Goal: Information Seeking & Learning: Check status

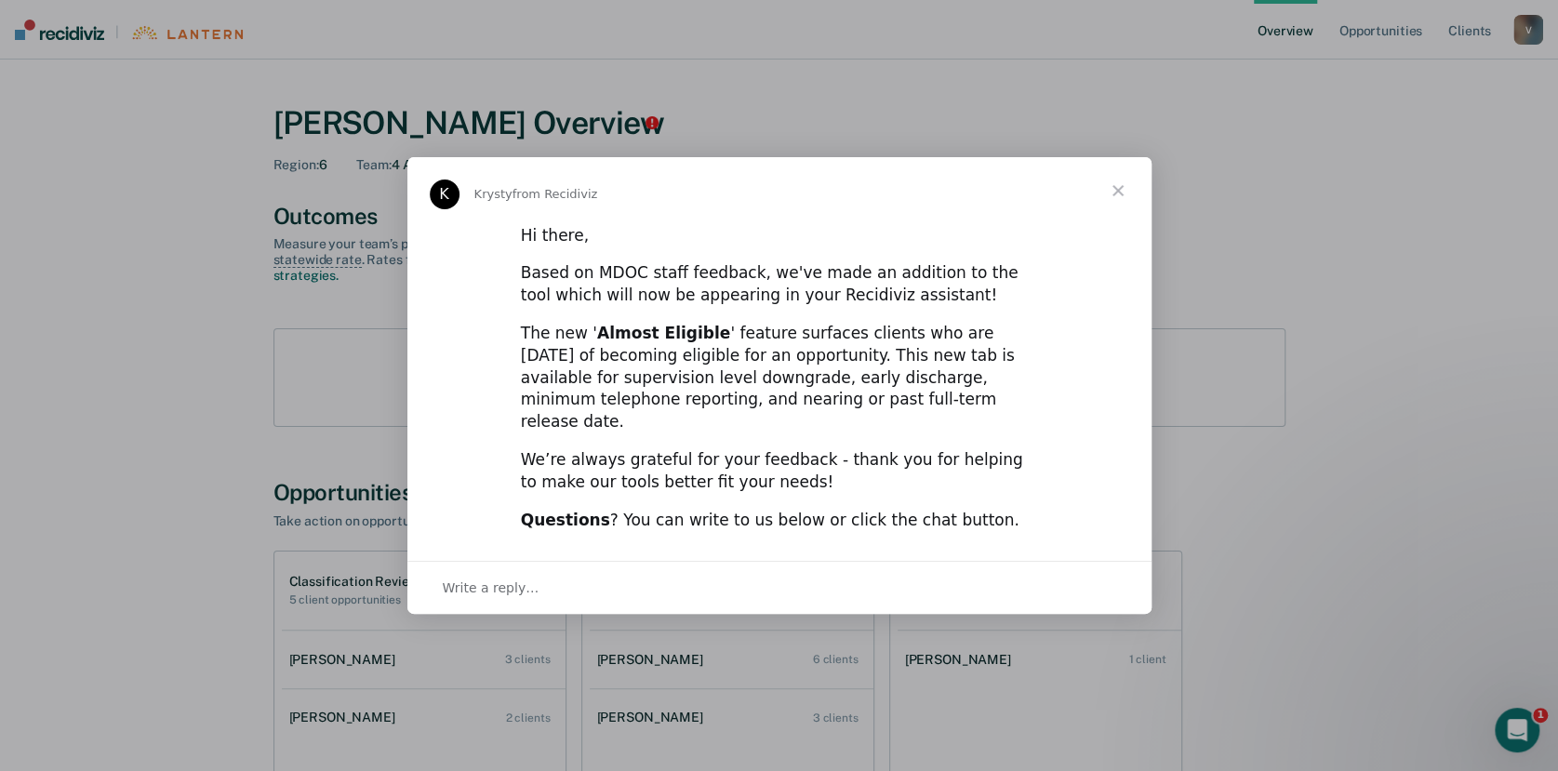
click at [1121, 224] on span "Close" at bounding box center [1117, 190] width 67 height 67
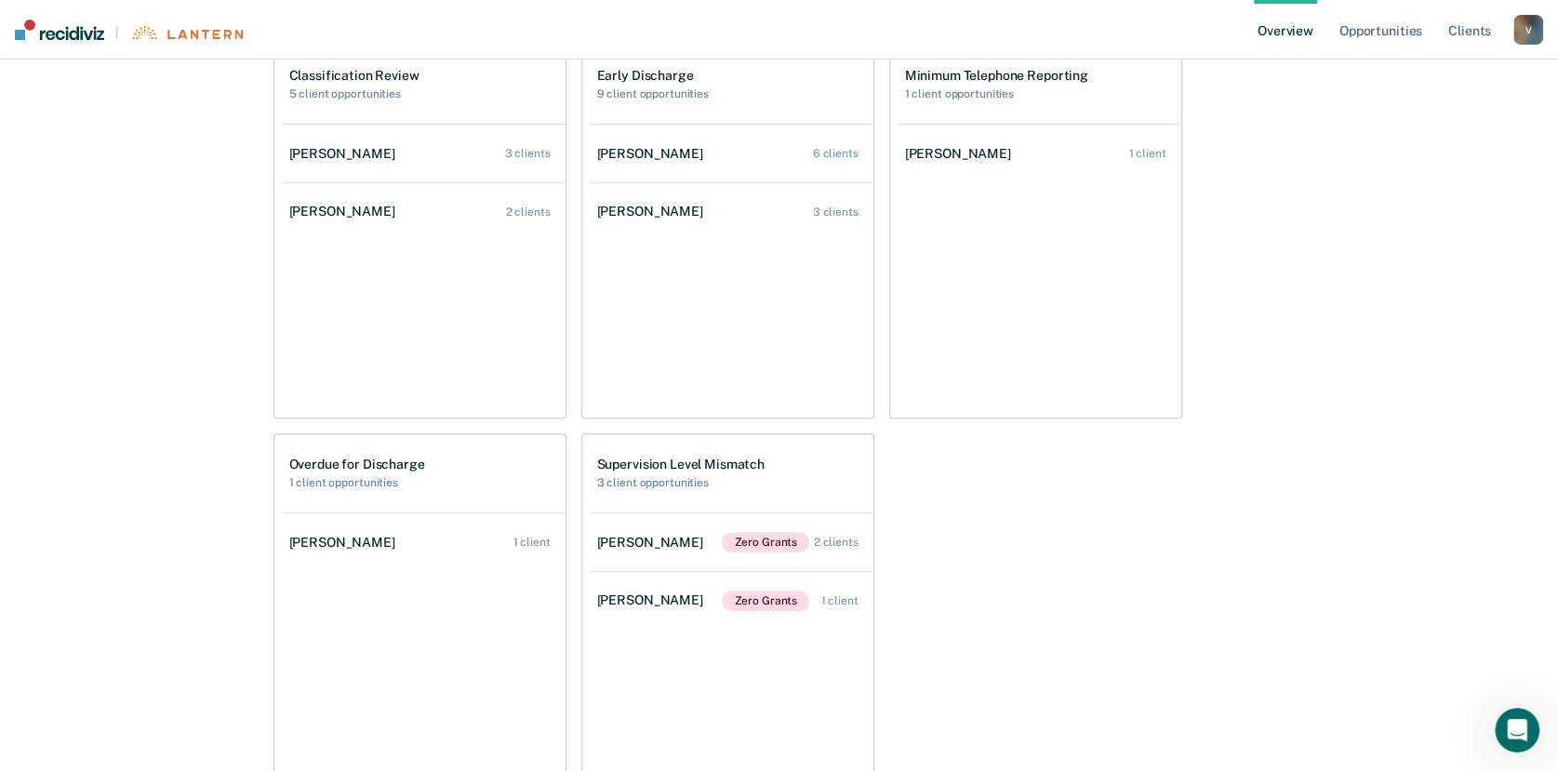
scroll to position [520, 0]
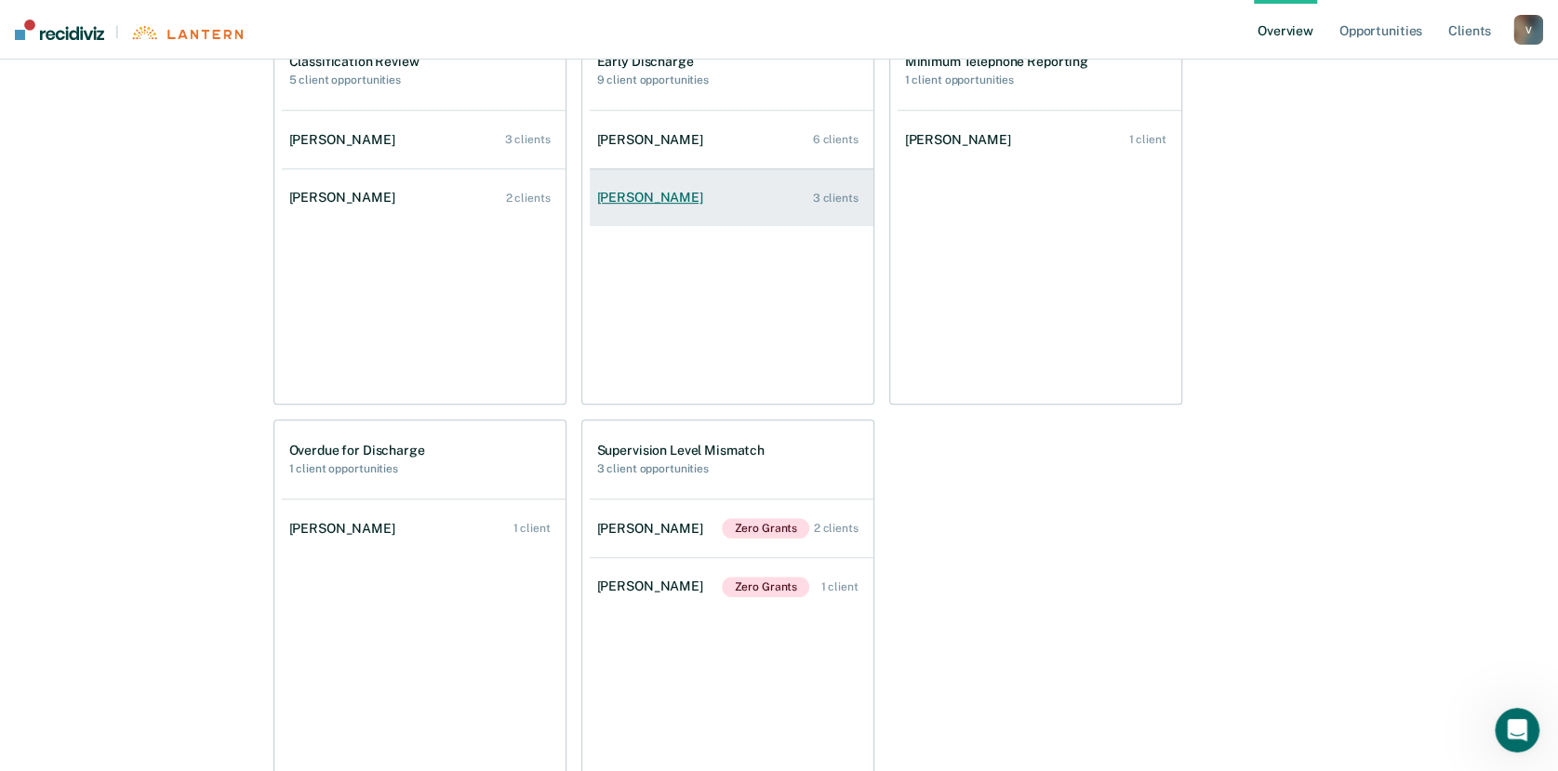
click at [655, 188] on link "Matthew J Minton 3 clients" at bounding box center [732, 197] width 284 height 53
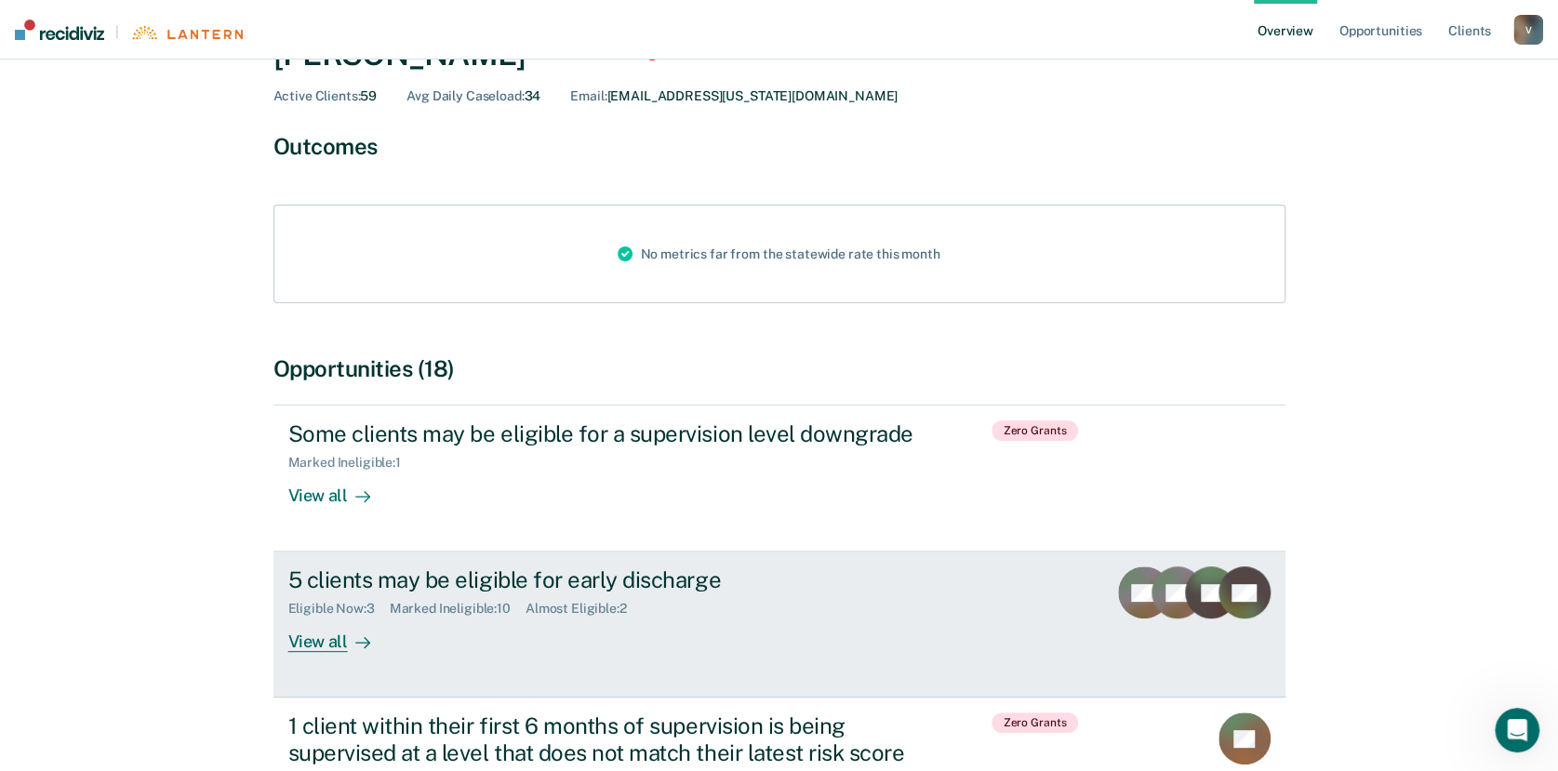
scroll to position [111, 0]
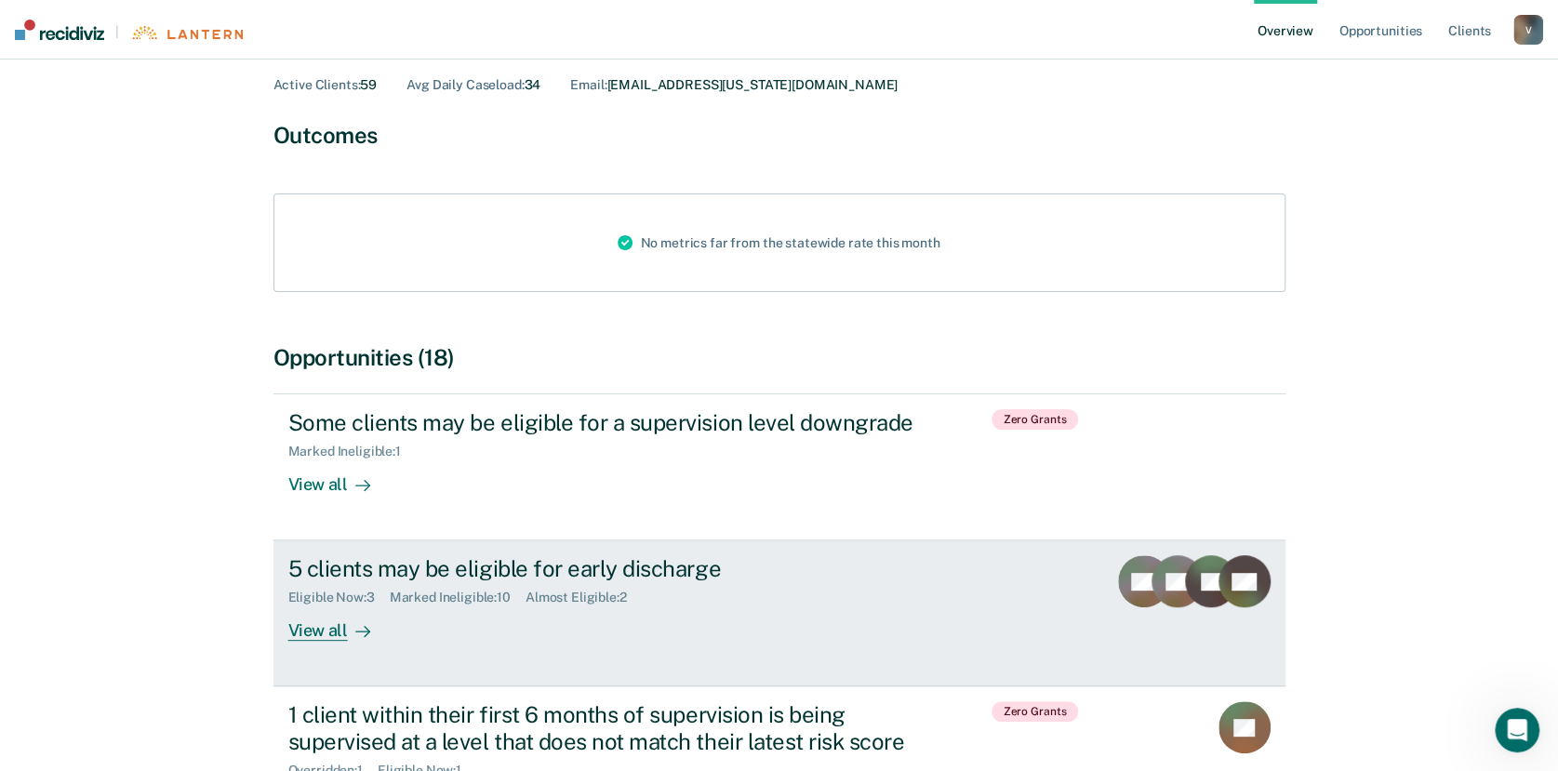
click at [310, 646] on link "5 clients may be eligible for early discharge Eligible Now : 3 Marked Ineligibl…" at bounding box center [779, 613] width 1012 height 146
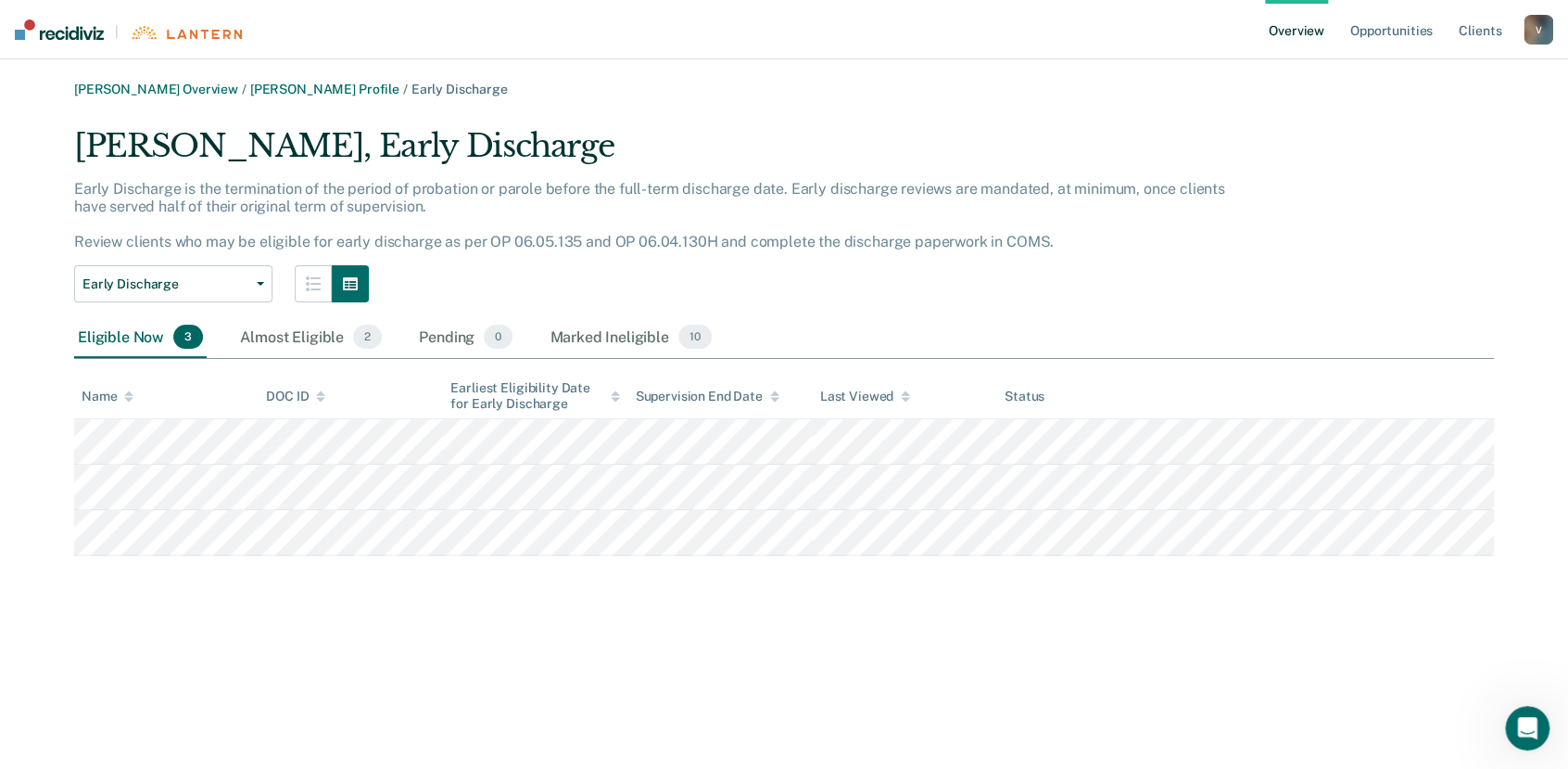
click at [309, 644] on div "Cynthia Vanlake Overview / Matthew J Minton Profile / Early Discharge Matthew J…" at bounding box center [784, 396] width 1524 height 628
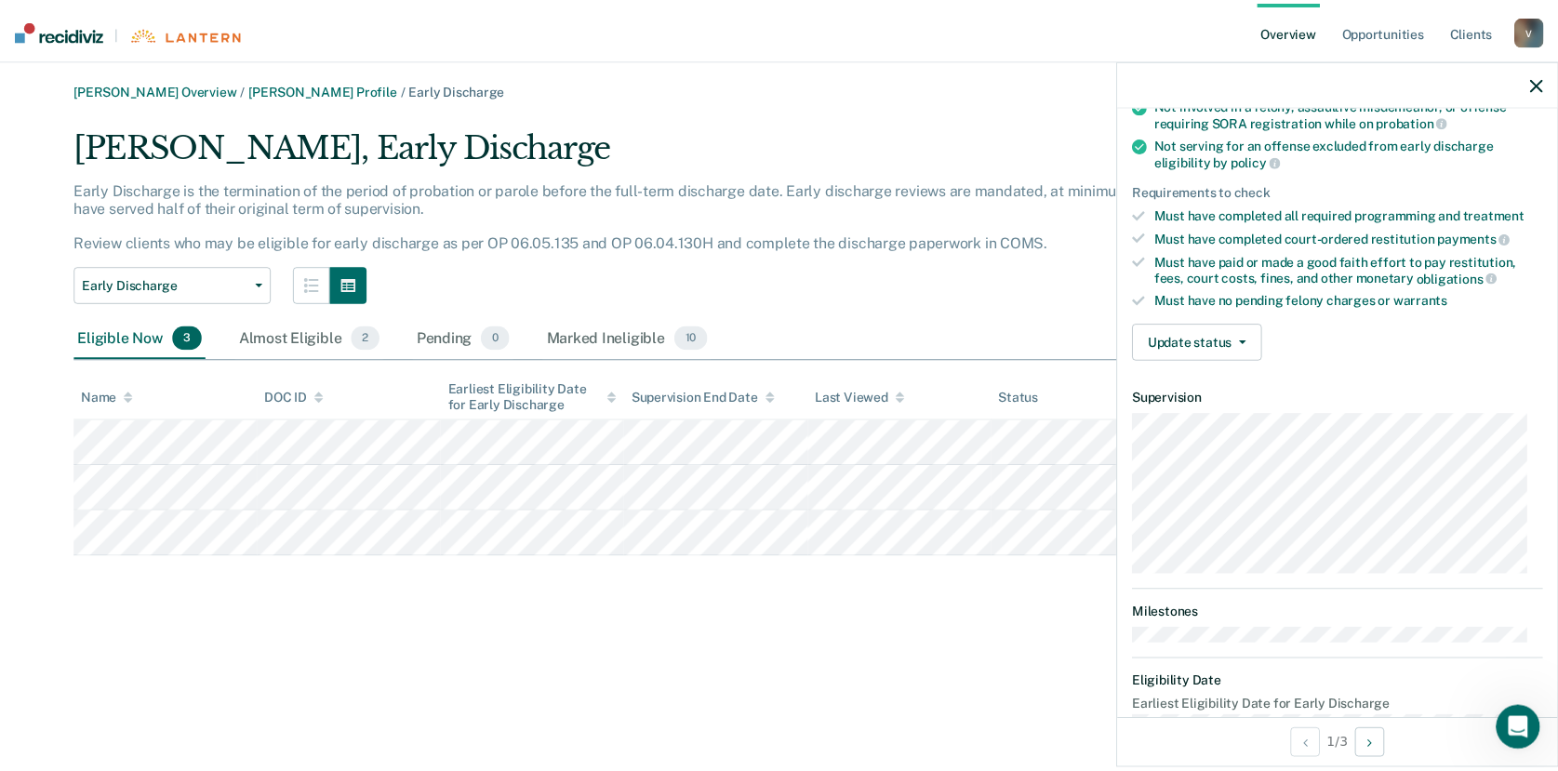
scroll to position [270, 0]
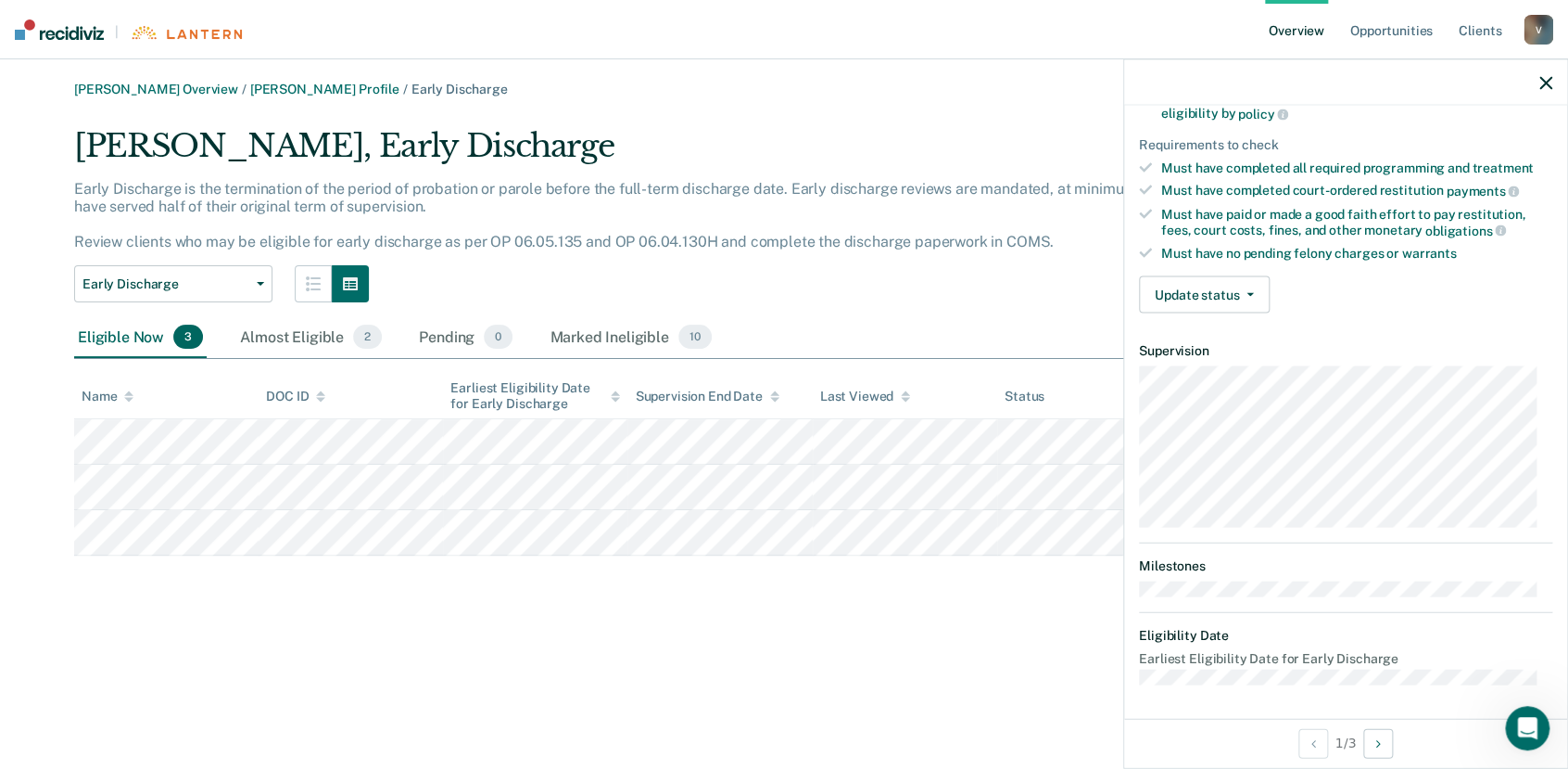
click at [1551, 91] on div at bounding box center [1346, 83] width 443 height 46
click at [1546, 81] on icon "button" at bounding box center [1546, 82] width 13 height 13
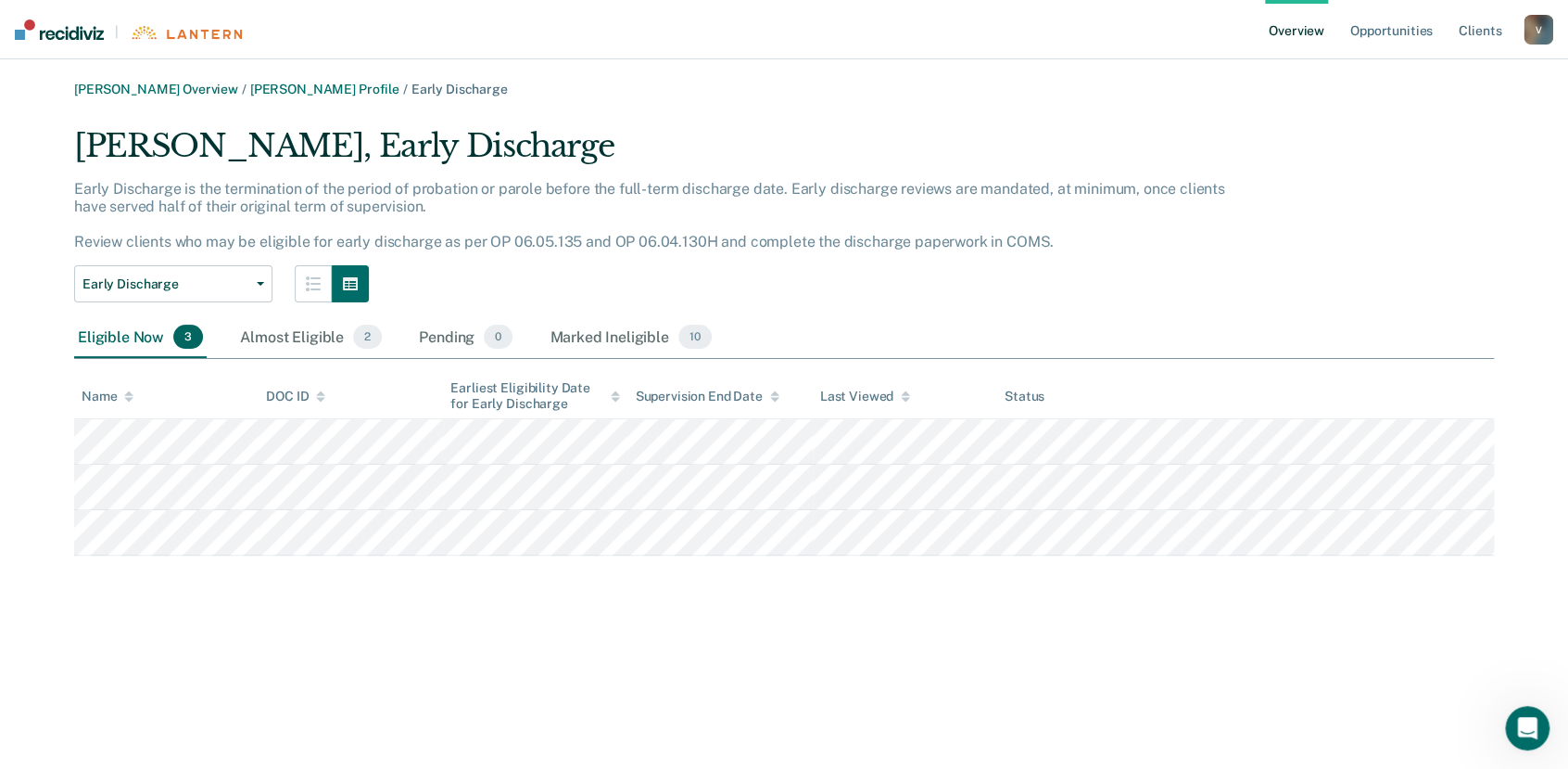
click at [1302, 31] on link "Overview" at bounding box center [1296, 30] width 63 height 60
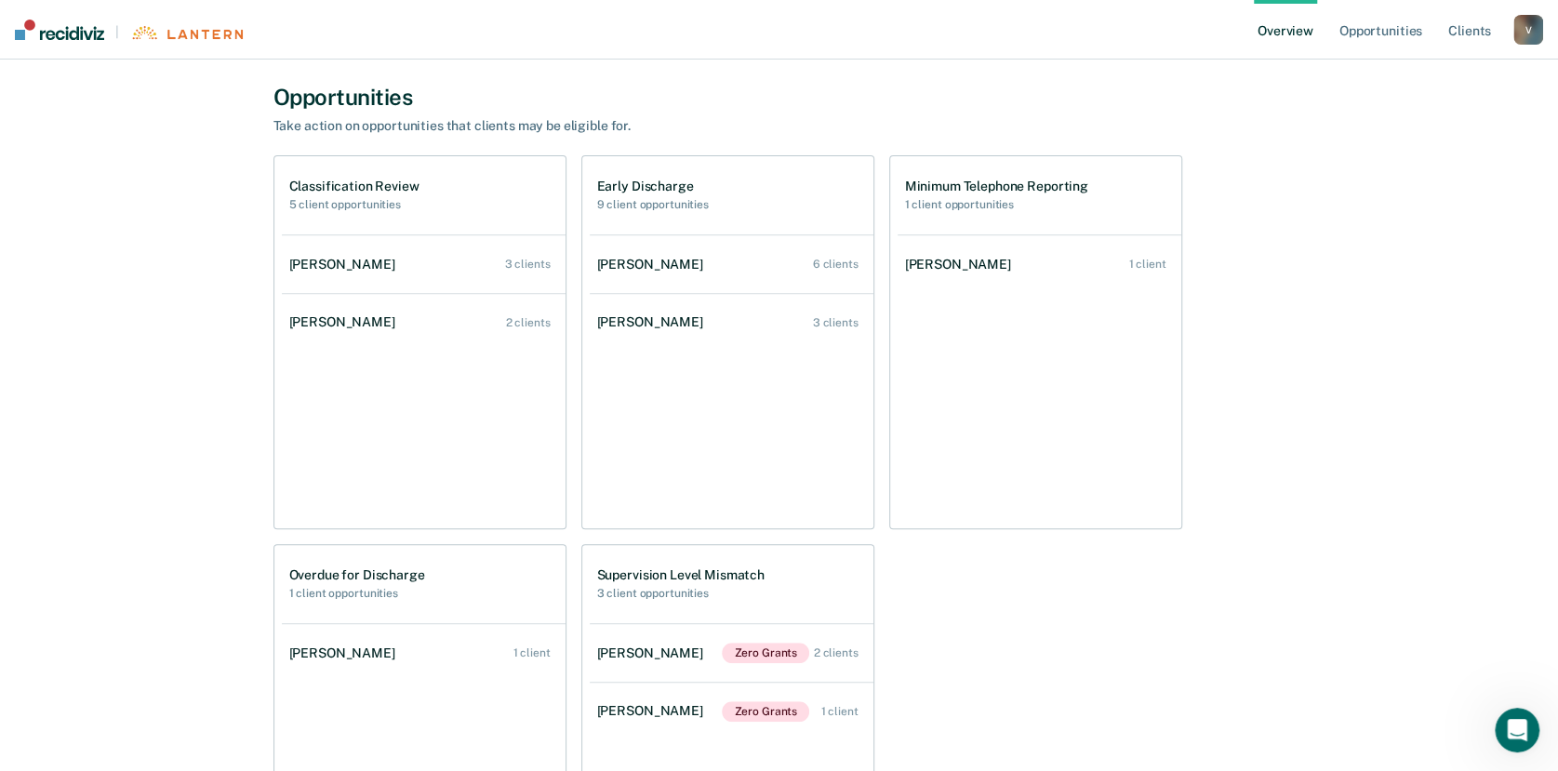
scroll to position [414, 0]
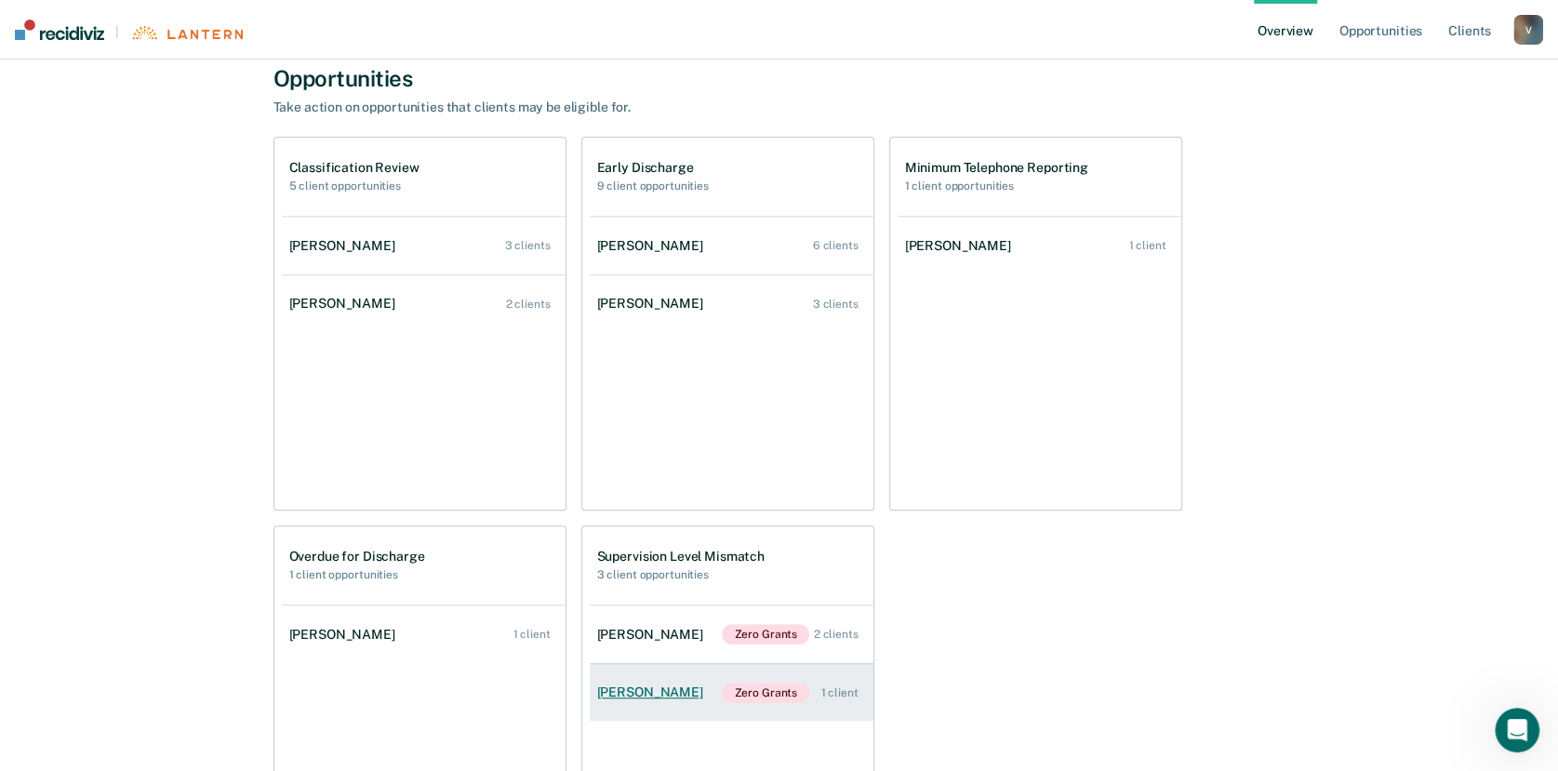
click at [643, 694] on div "[PERSON_NAME]" at bounding box center [653, 692] width 113 height 16
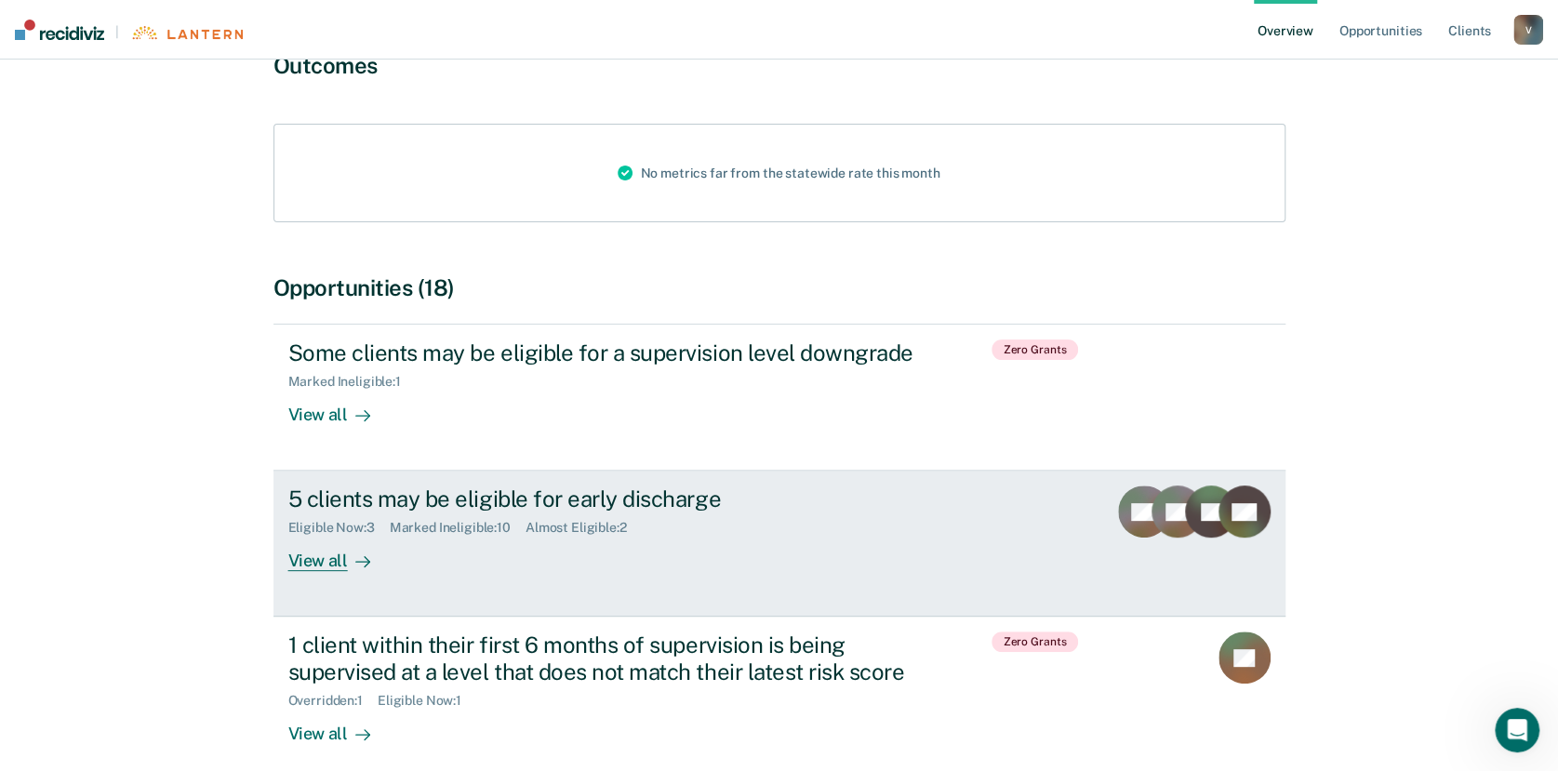
scroll to position [295, 0]
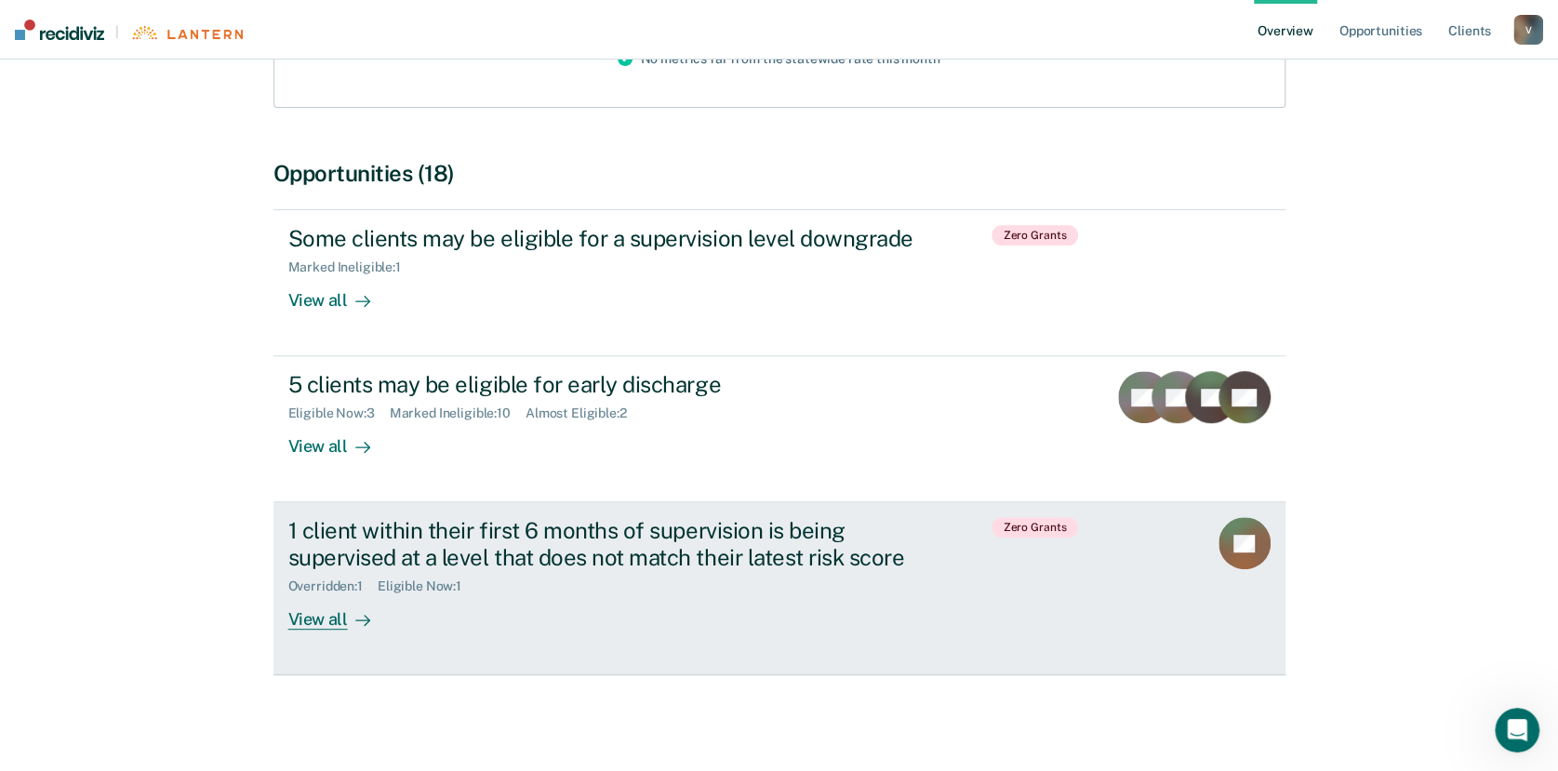
click at [315, 619] on div "View all" at bounding box center [340, 612] width 104 height 36
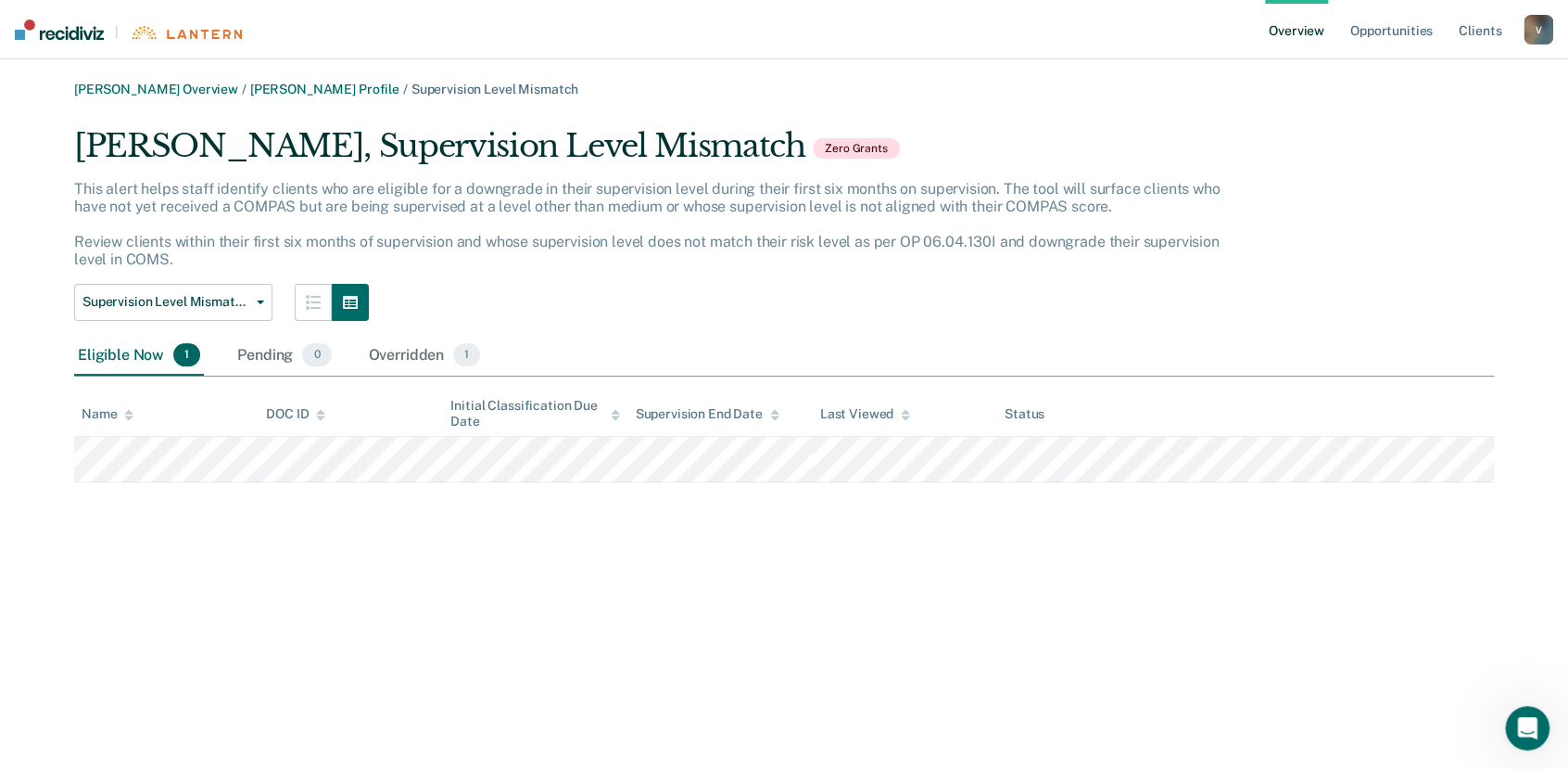
click at [1302, 20] on link "Overview" at bounding box center [1296, 30] width 63 height 60
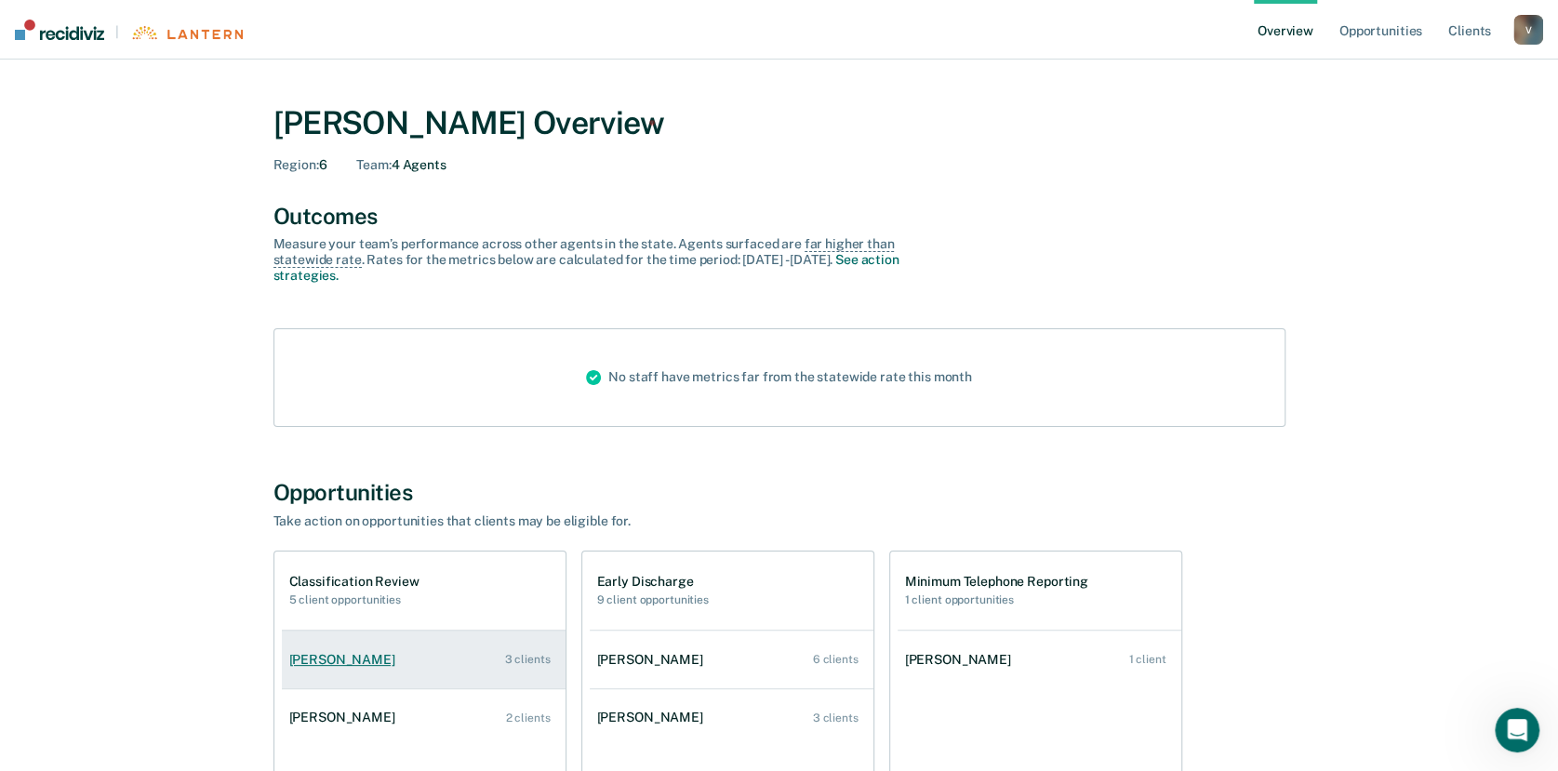
click at [337, 661] on div "[PERSON_NAME]" at bounding box center [345, 660] width 113 height 16
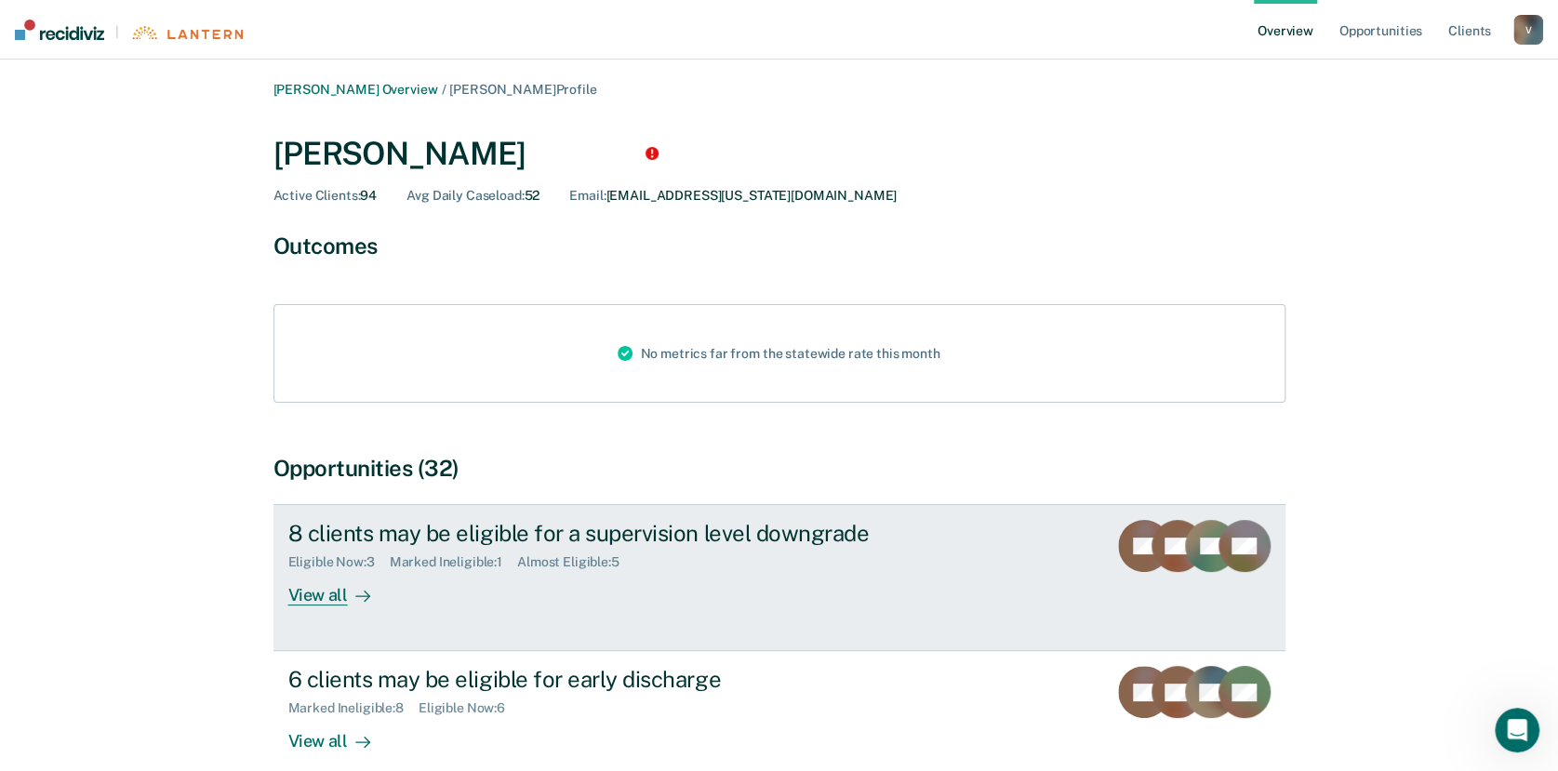
click at [312, 591] on div "View all" at bounding box center [340, 588] width 104 height 36
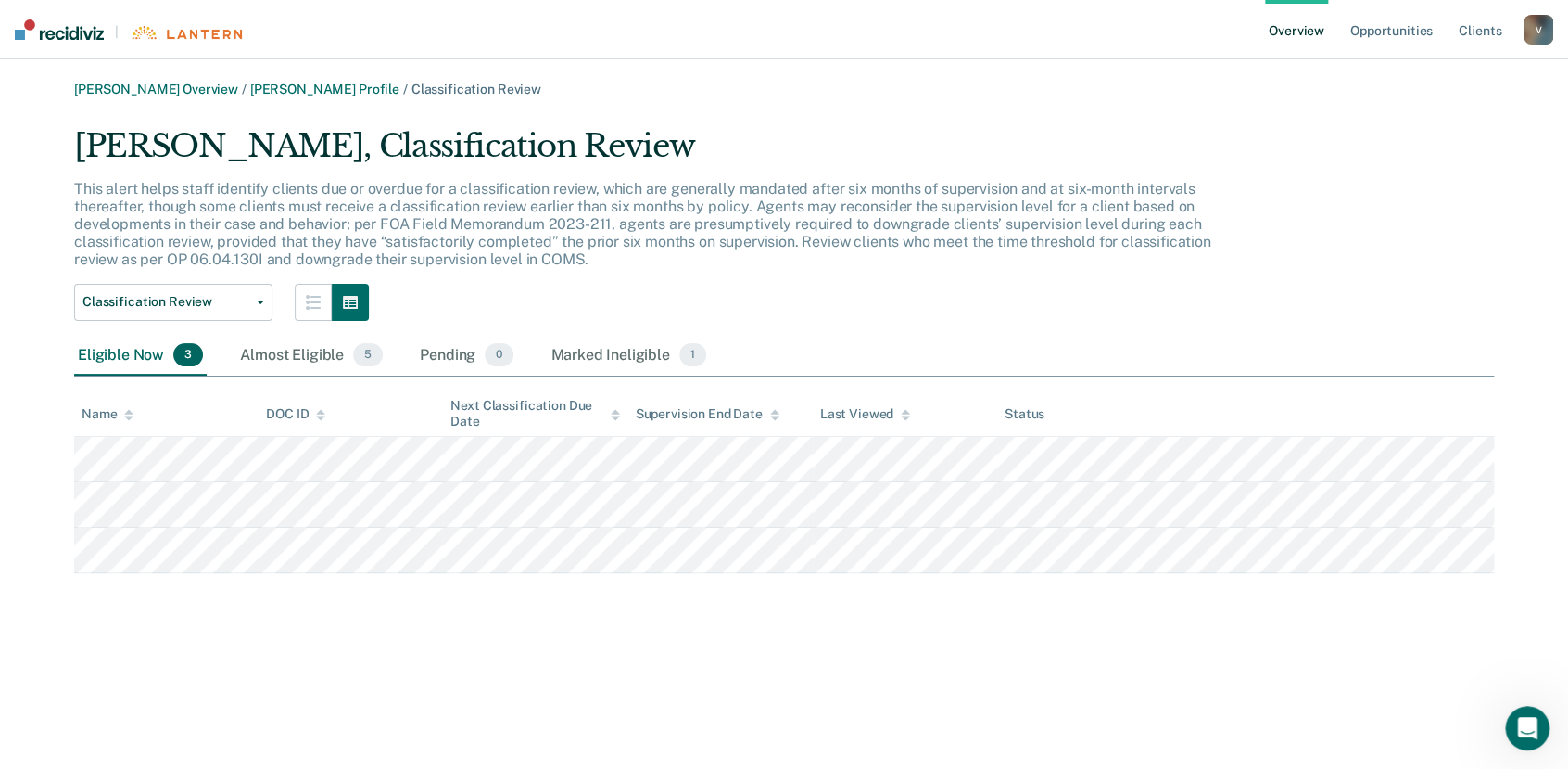
click at [1550, 32] on div "V" at bounding box center [1539, 30] width 30 height 30
click at [1414, 128] on link "Log Out" at bounding box center [1464, 121] width 150 height 16
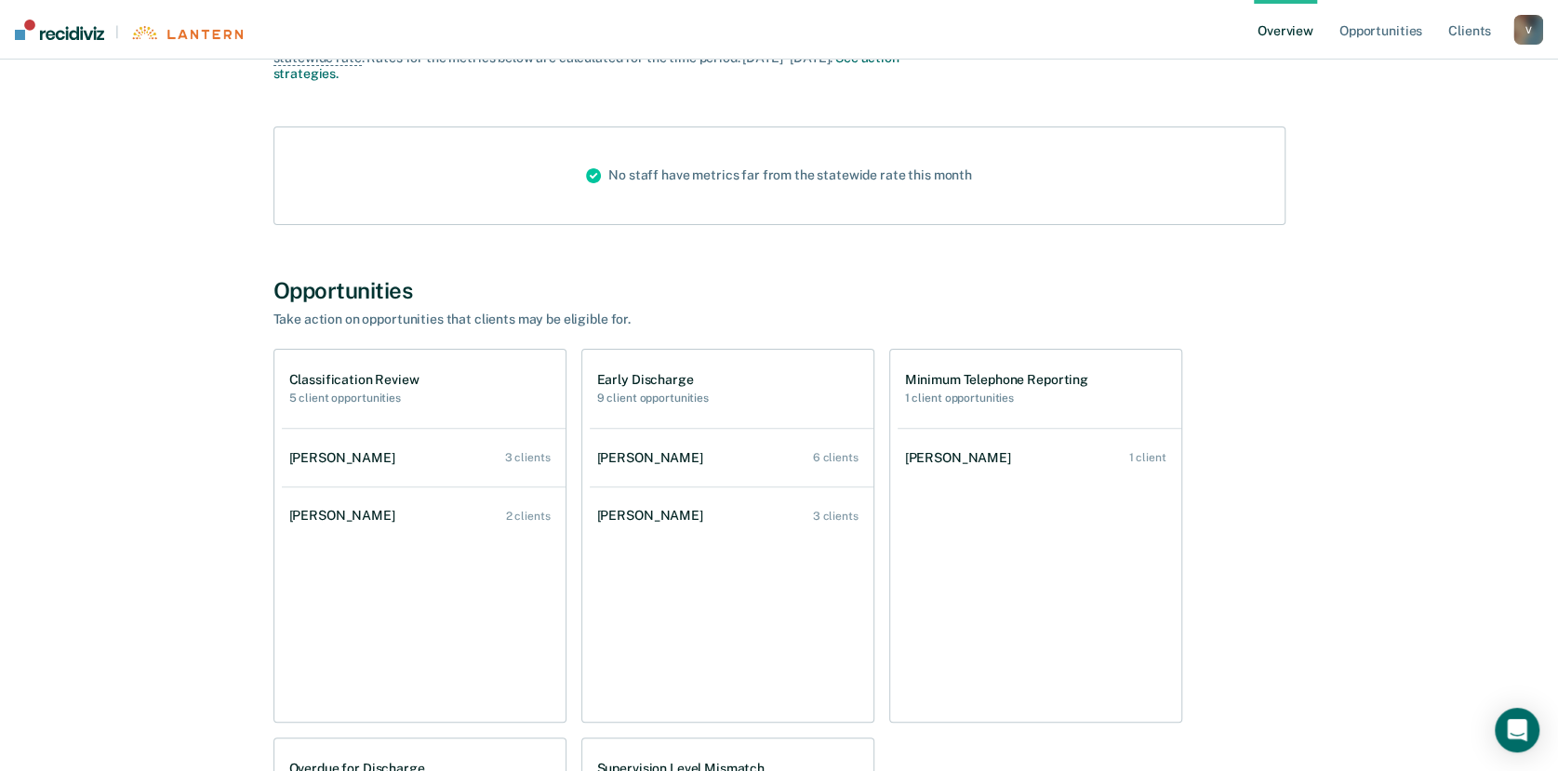
scroll to position [206, 0]
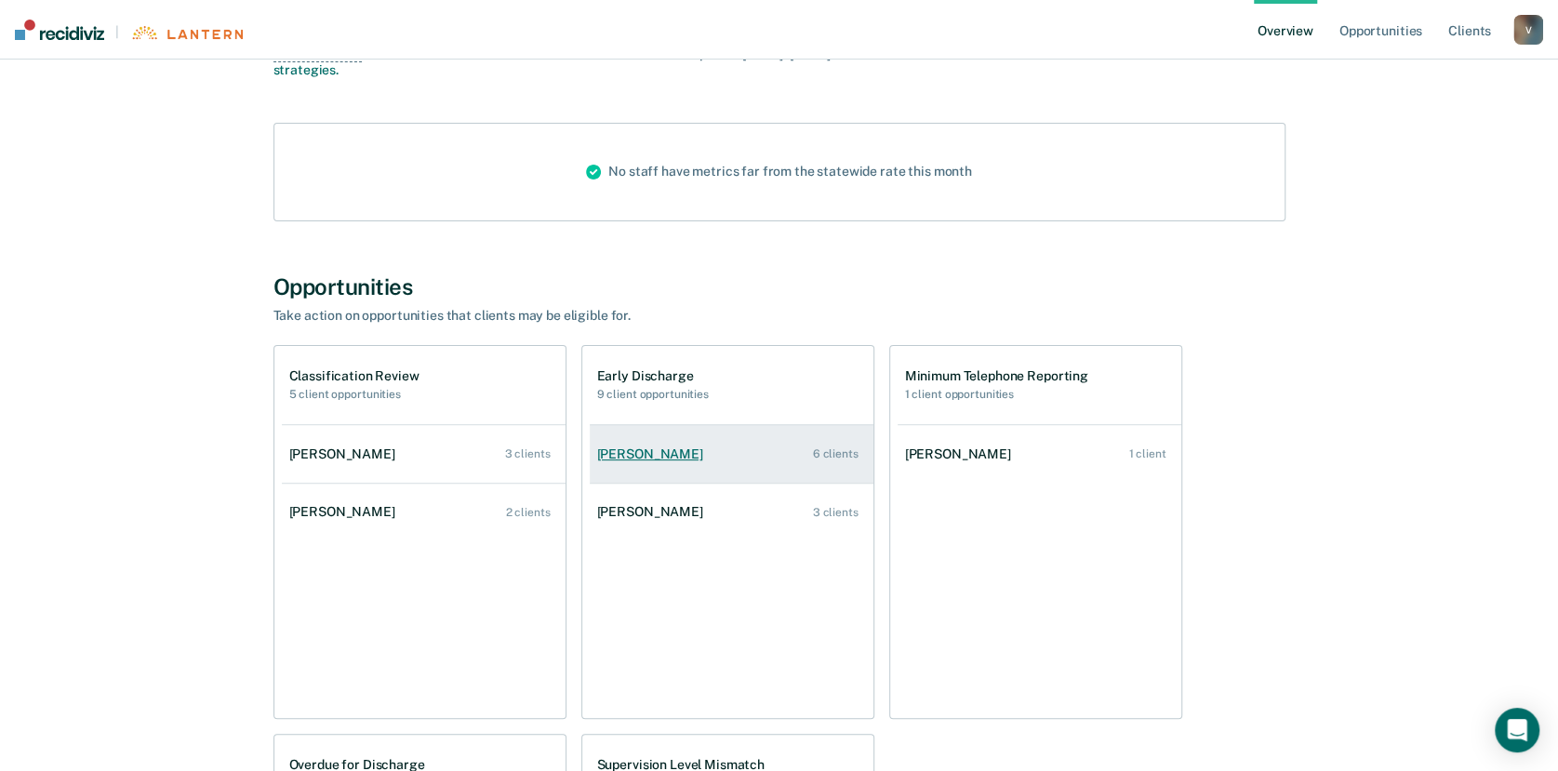
click at [646, 460] on div "[PERSON_NAME]" at bounding box center [653, 454] width 113 height 16
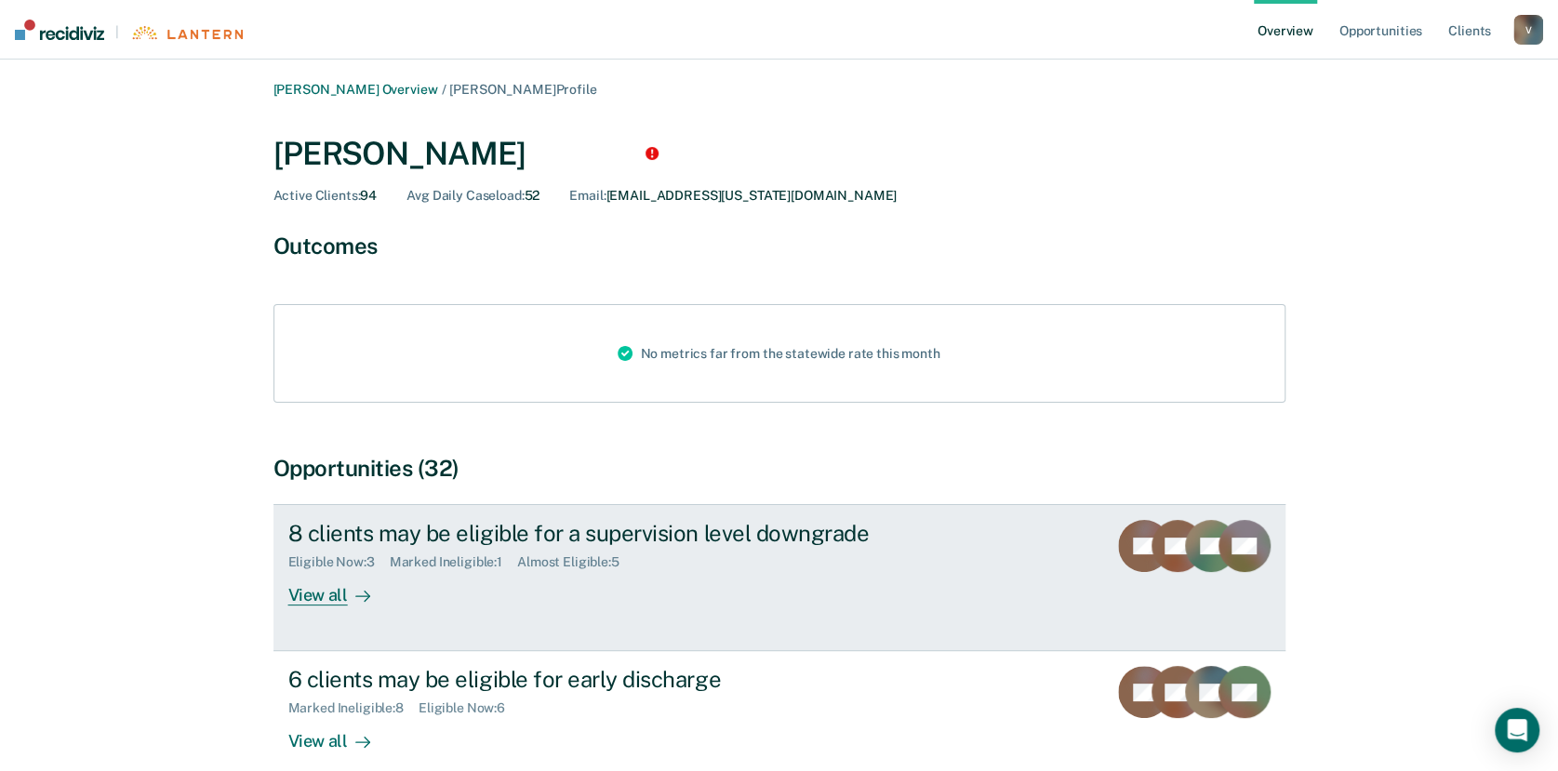
click at [294, 591] on div "View all" at bounding box center [340, 588] width 104 height 36
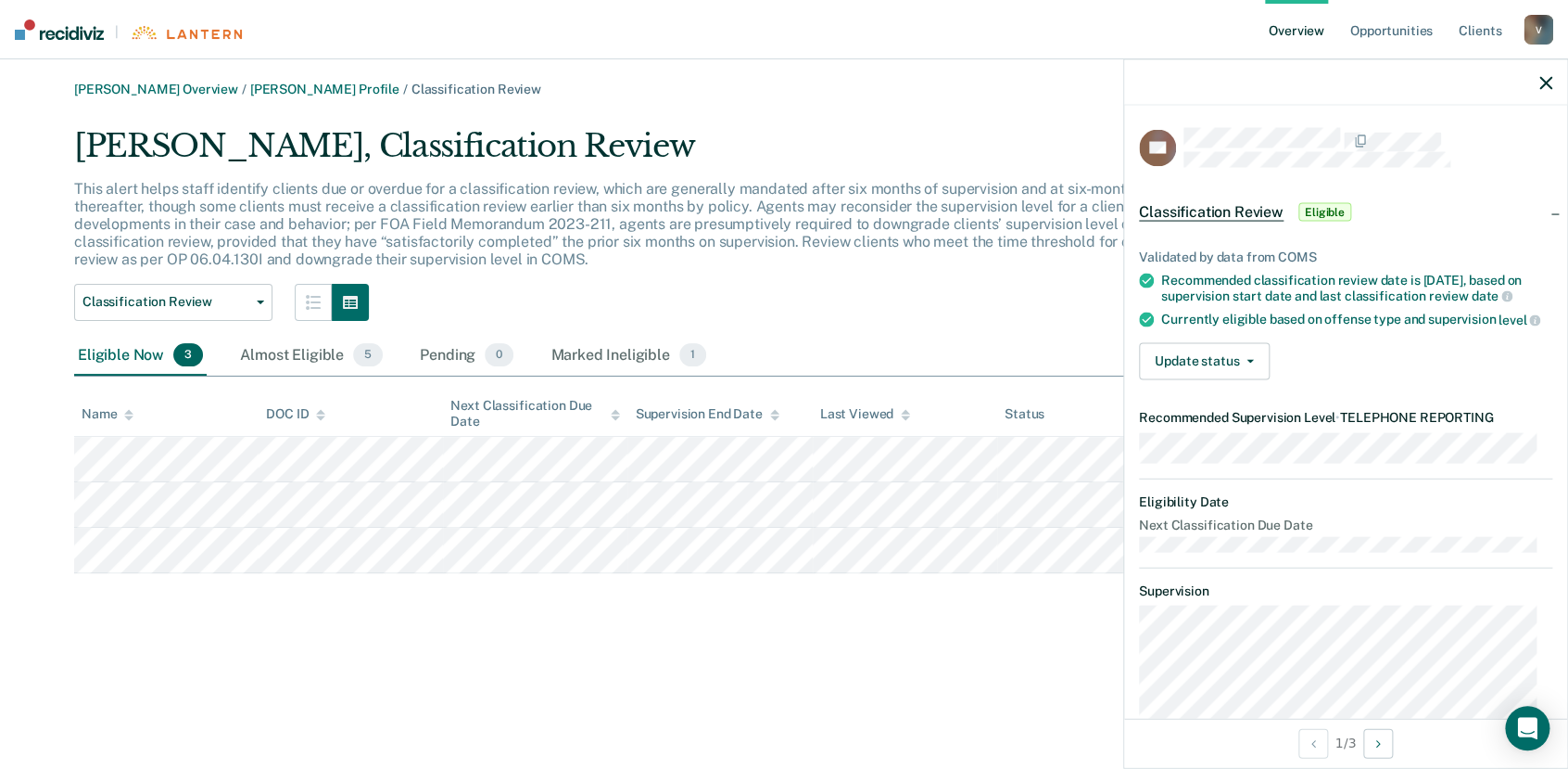
click at [1554, 70] on div at bounding box center [1346, 83] width 443 height 46
click at [1545, 82] on icon "button" at bounding box center [1546, 82] width 13 height 13
click at [907, 410] on icon at bounding box center [905, 415] width 9 height 12
click at [333, 351] on div "Almost Eligible 5" at bounding box center [311, 356] width 151 height 41
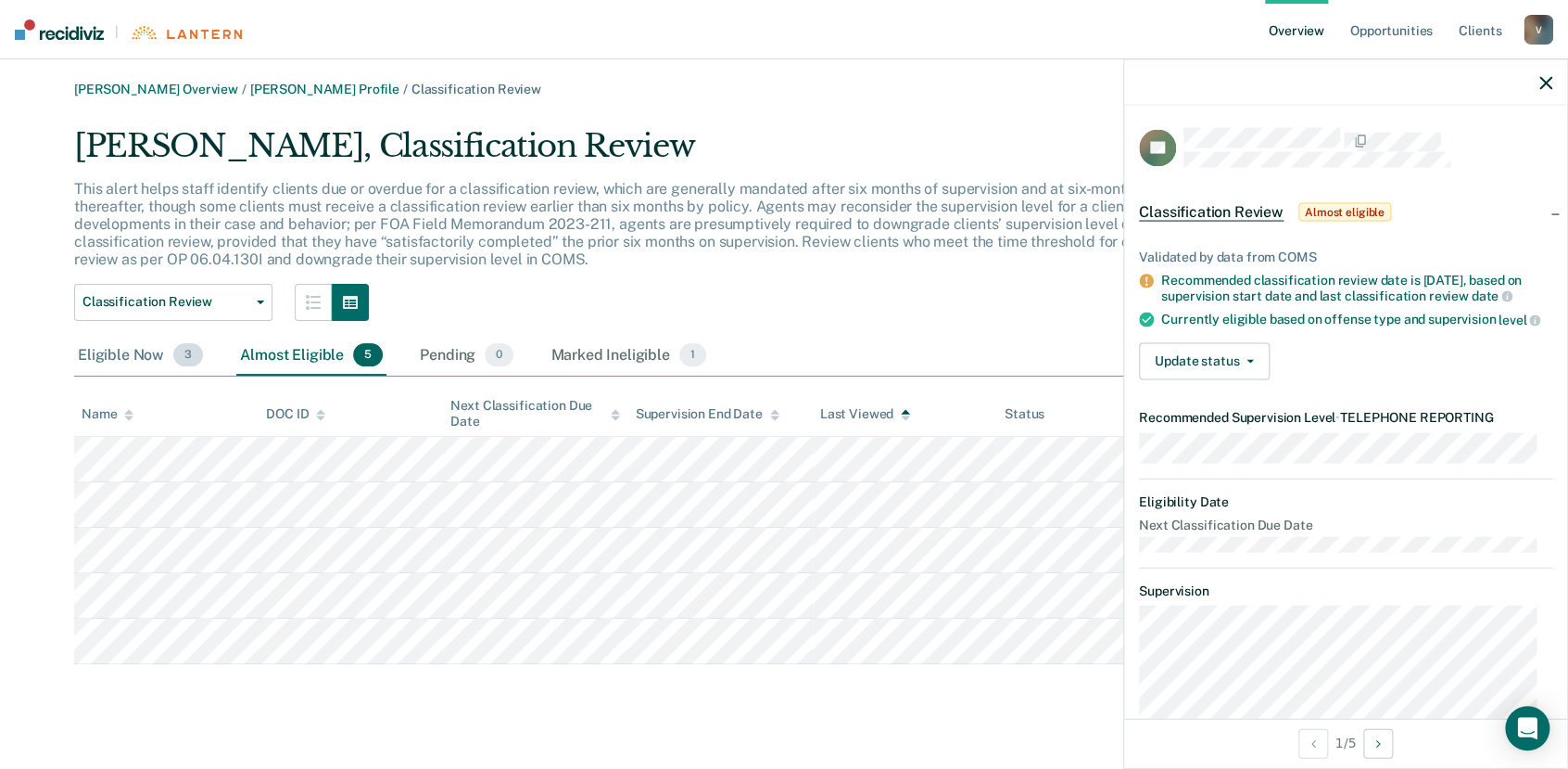
click at [103, 355] on div "Eligible Now 3" at bounding box center [140, 356] width 133 height 41
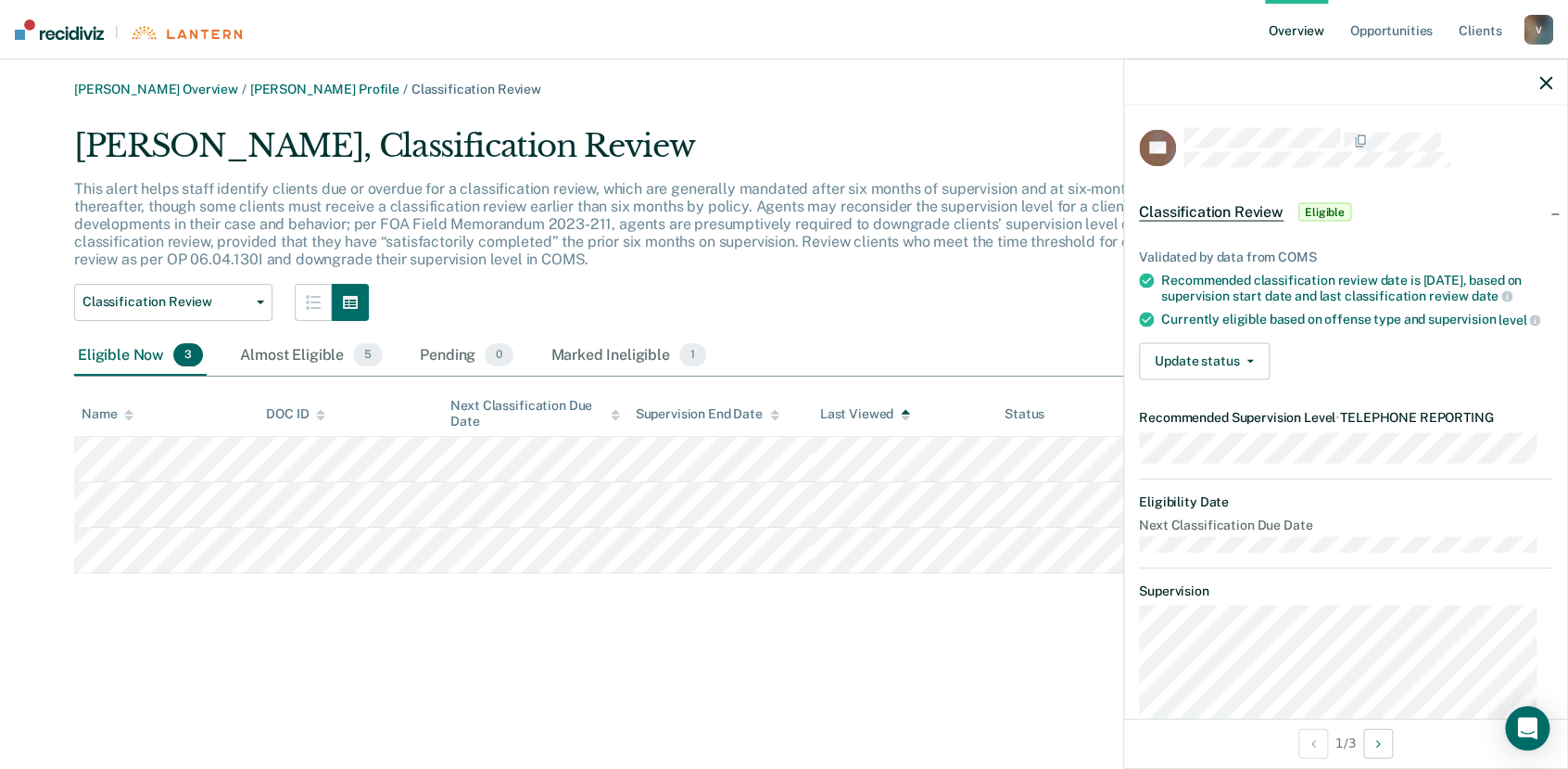
click at [1286, 205] on div "Classification Review Eligible" at bounding box center [1247, 212] width 216 height 30
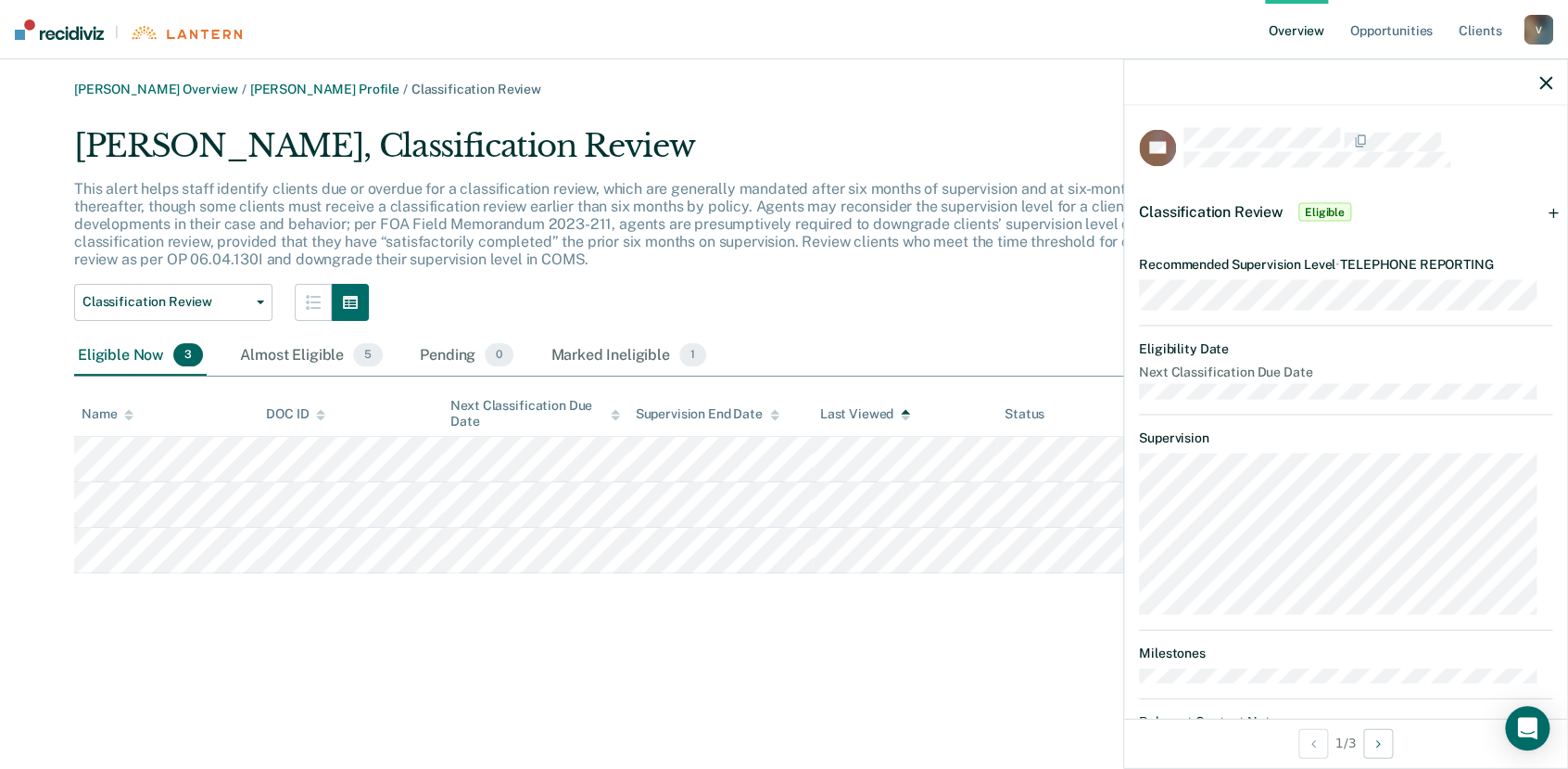
click at [1315, 206] on span "Eligible" at bounding box center [1325, 212] width 53 height 19
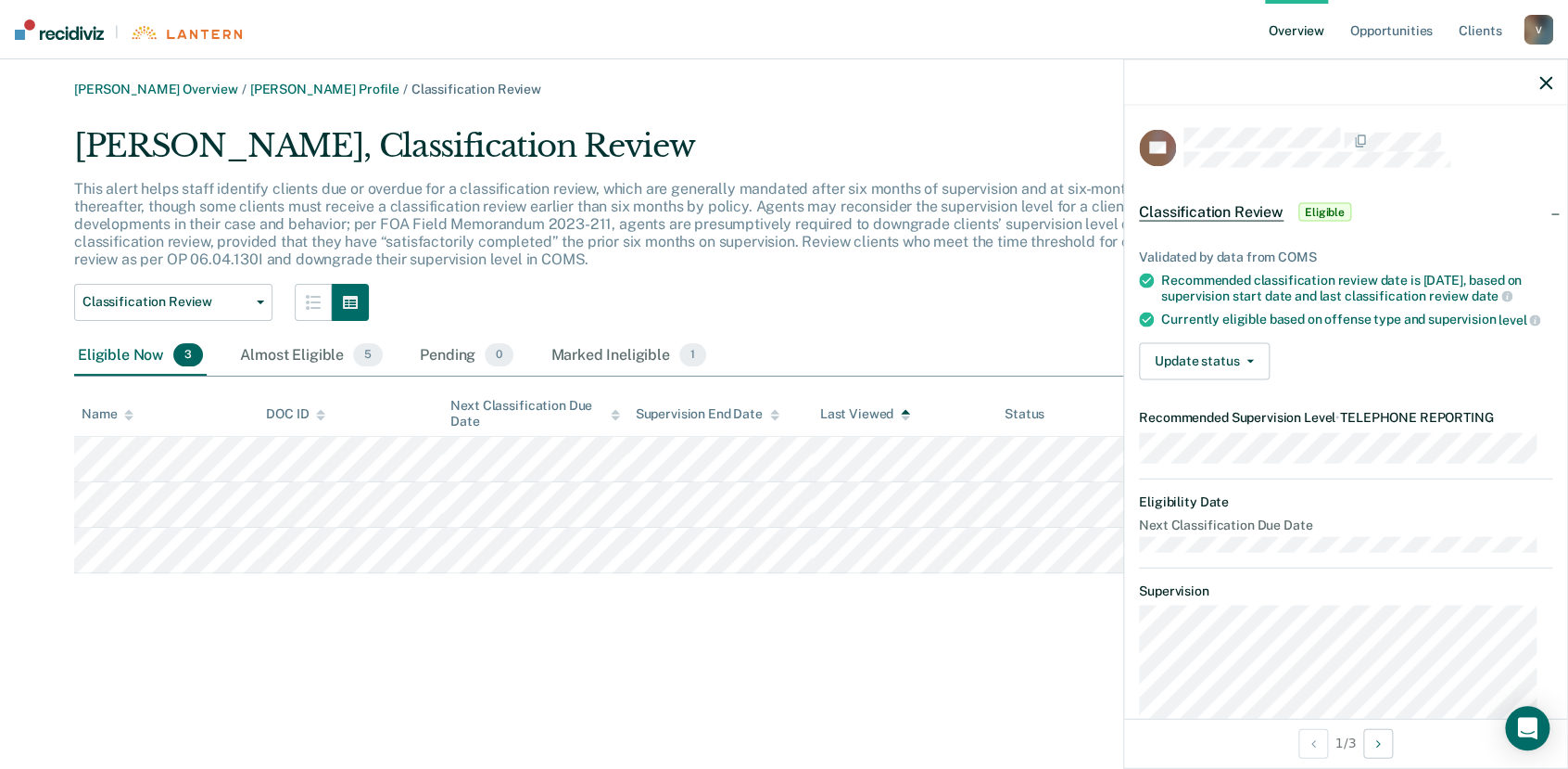
click at [1225, 209] on span "Classification Review" at bounding box center [1211, 212] width 145 height 19
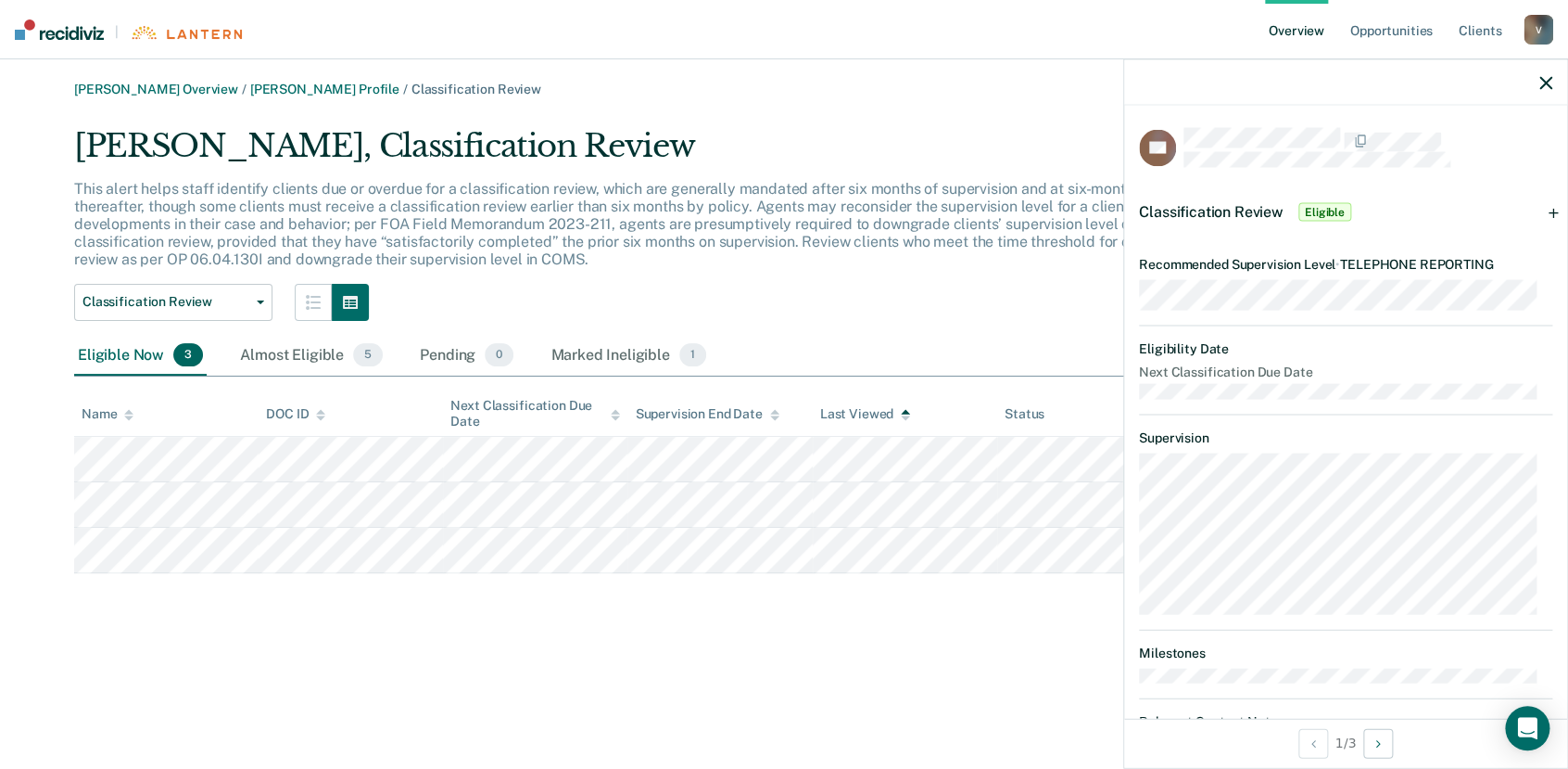
scroll to position [68, 0]
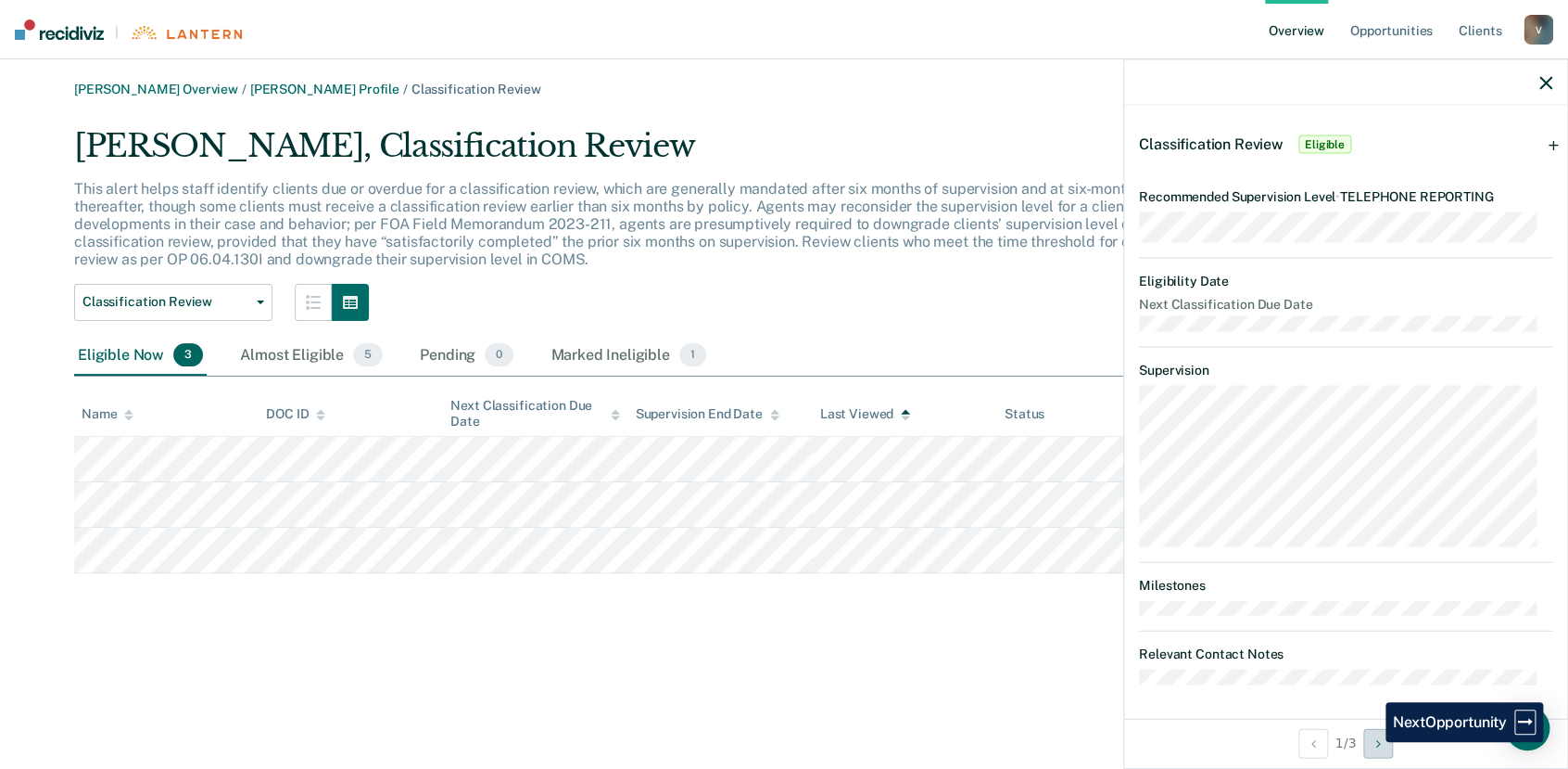
click at [1372, 742] on button "Next Opportunity" at bounding box center [1379, 743] width 30 height 30
click at [1312, 741] on icon "Previous Opportunity" at bounding box center [1314, 742] width 5 height 13
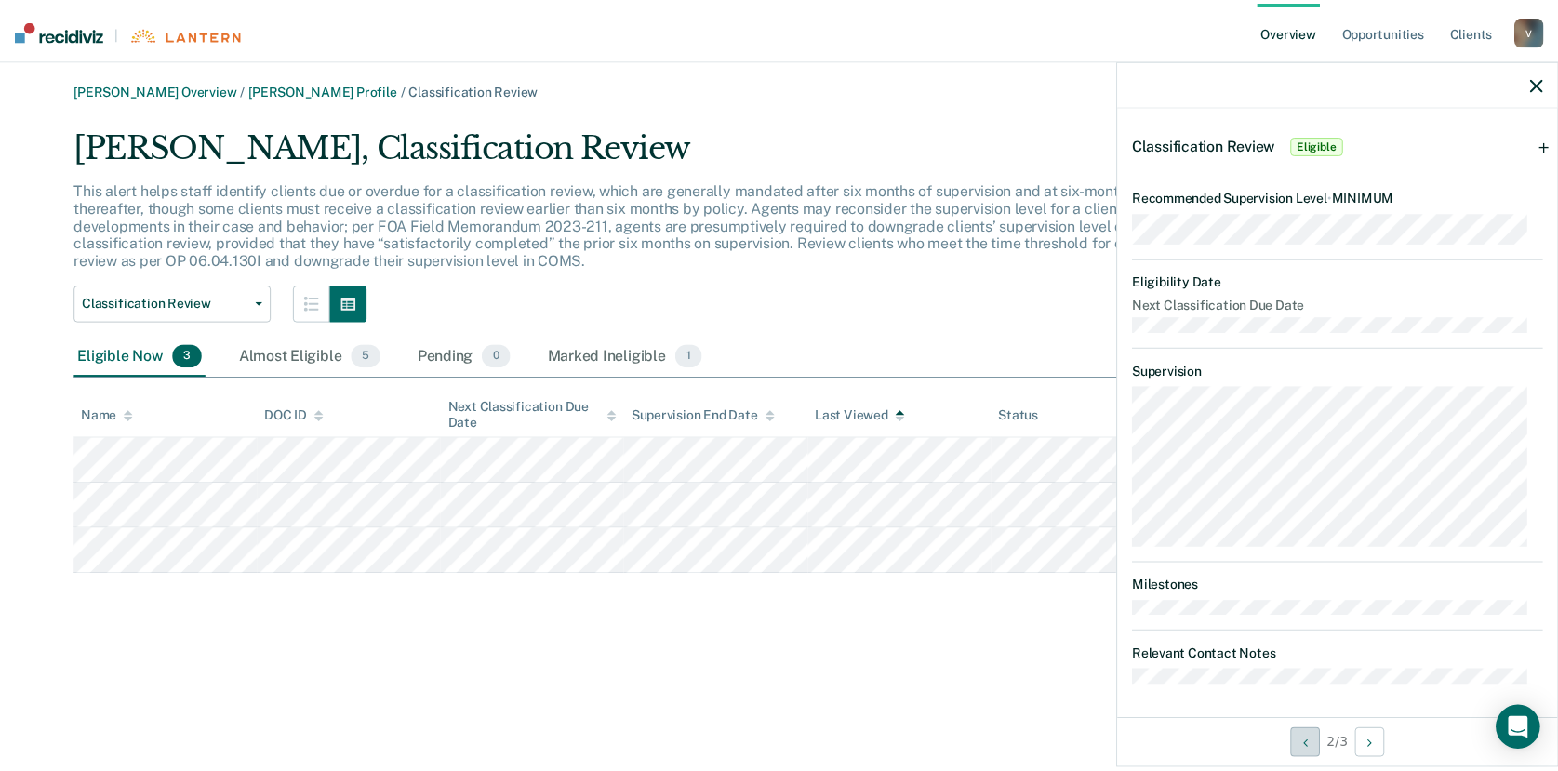
scroll to position [0, 0]
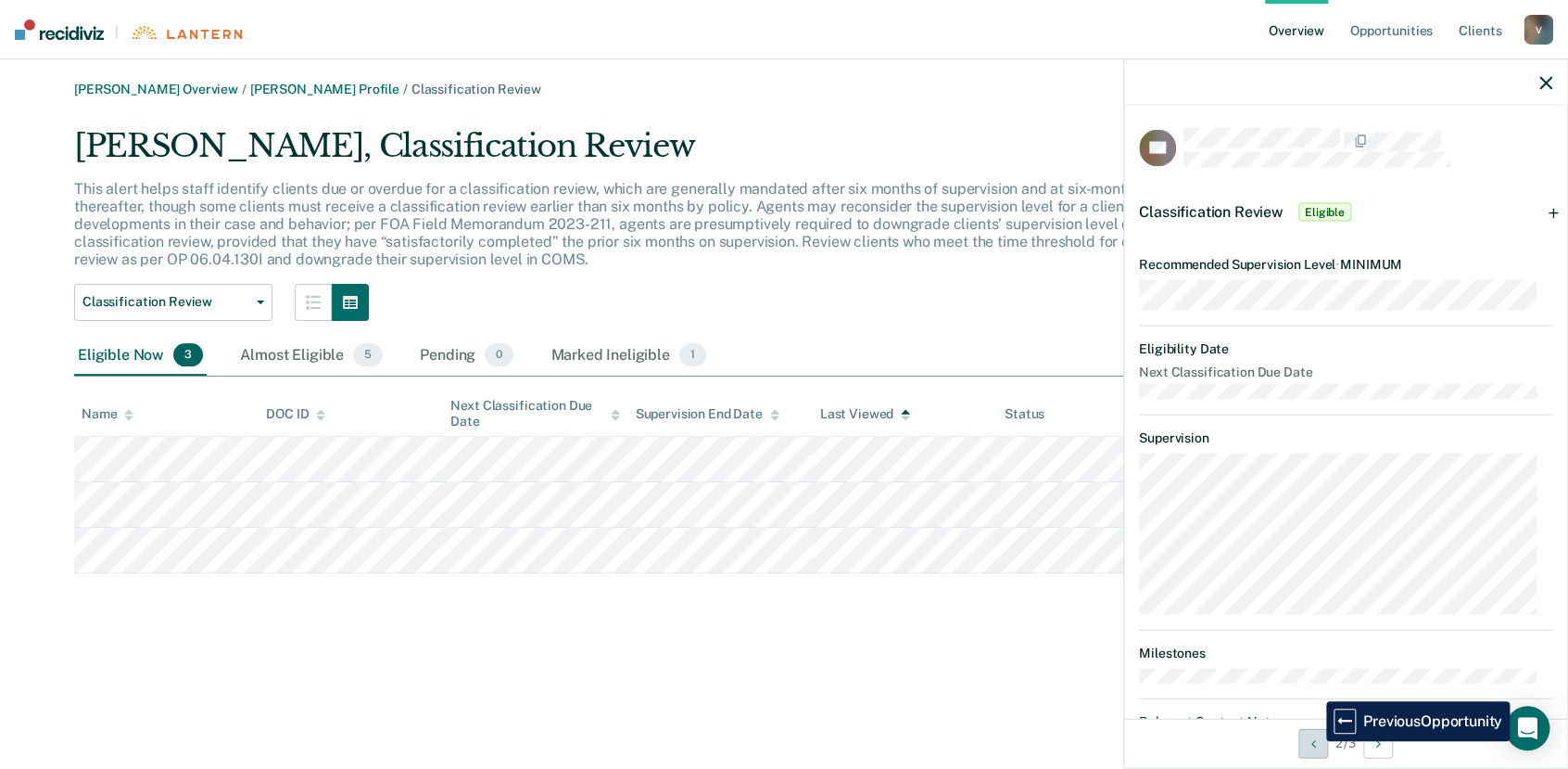
click at [1313, 741] on icon "Previous Opportunity" at bounding box center [1314, 742] width 5 height 13
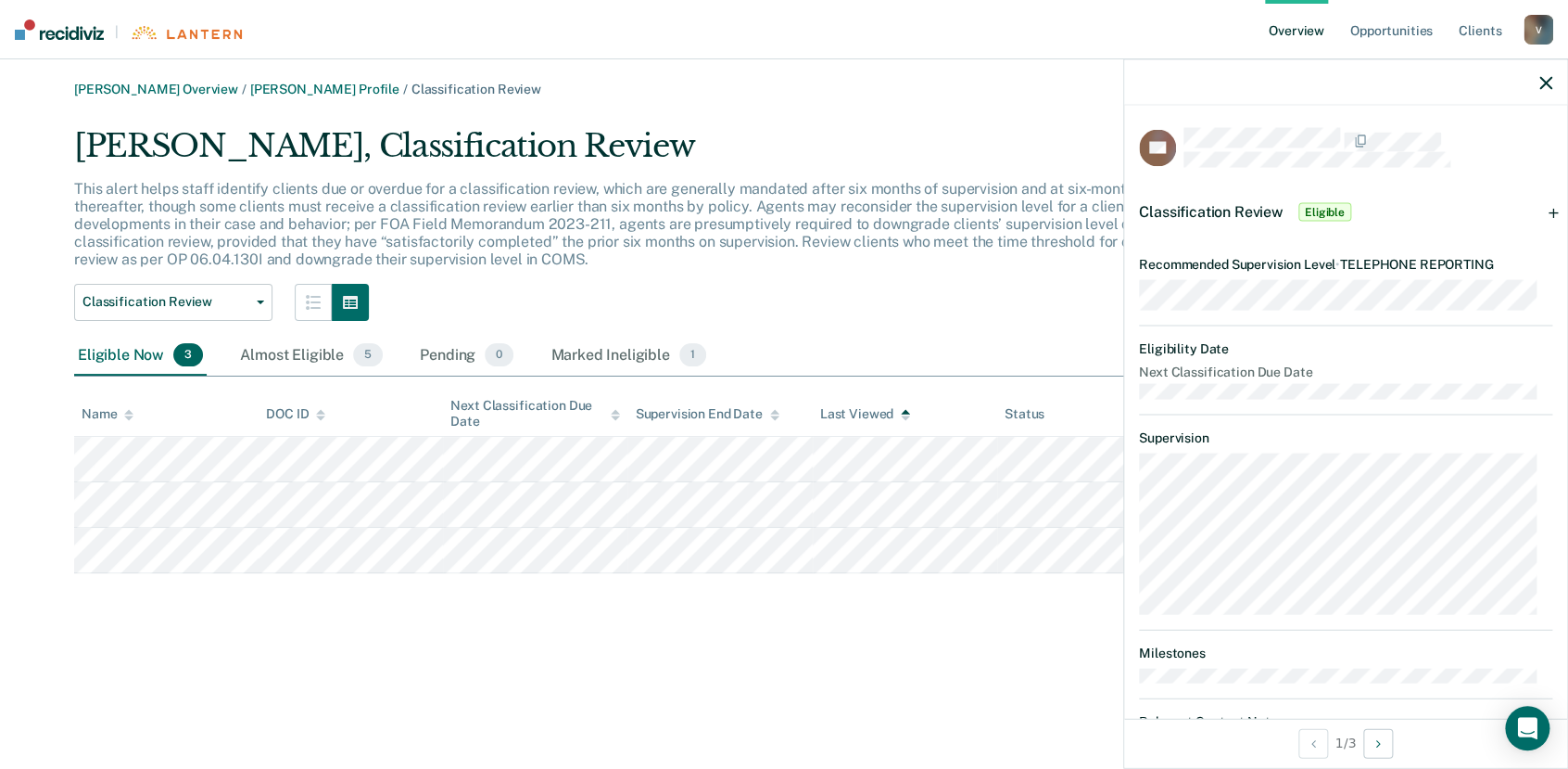
click at [1549, 76] on icon "button" at bounding box center [1546, 82] width 13 height 13
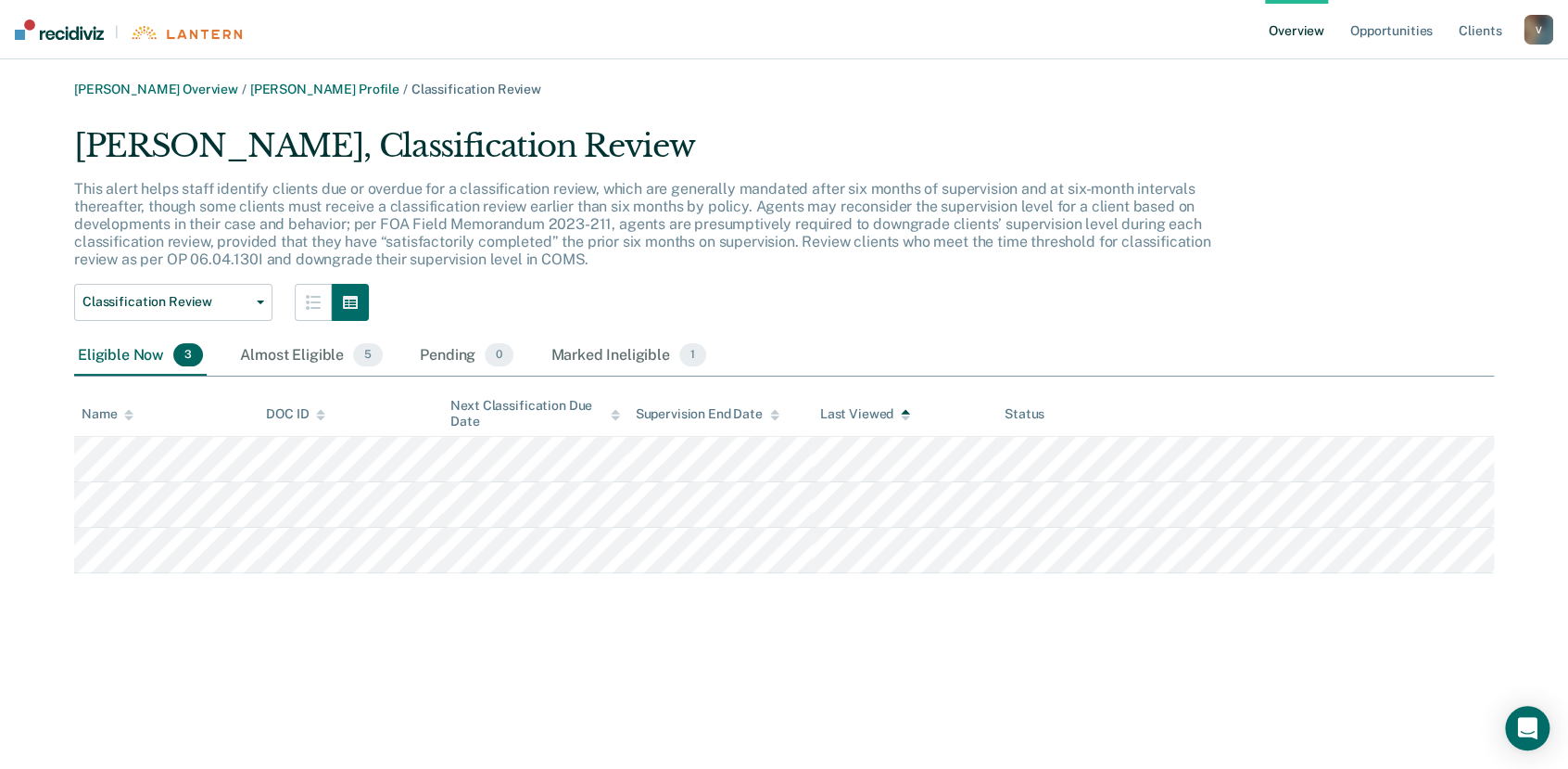
click at [1307, 21] on link "Overview" at bounding box center [1296, 30] width 63 height 60
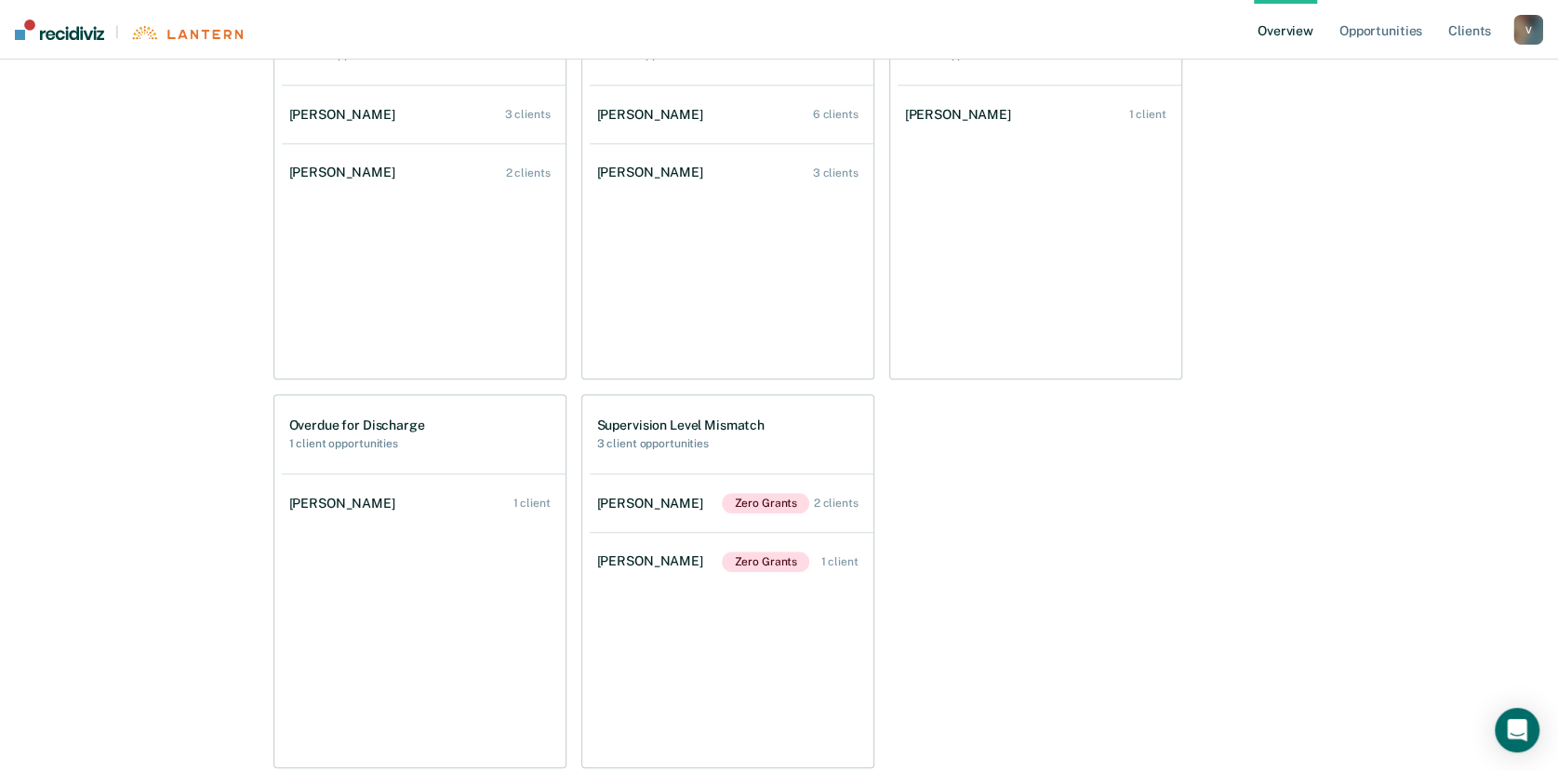
scroll to position [550, 0]
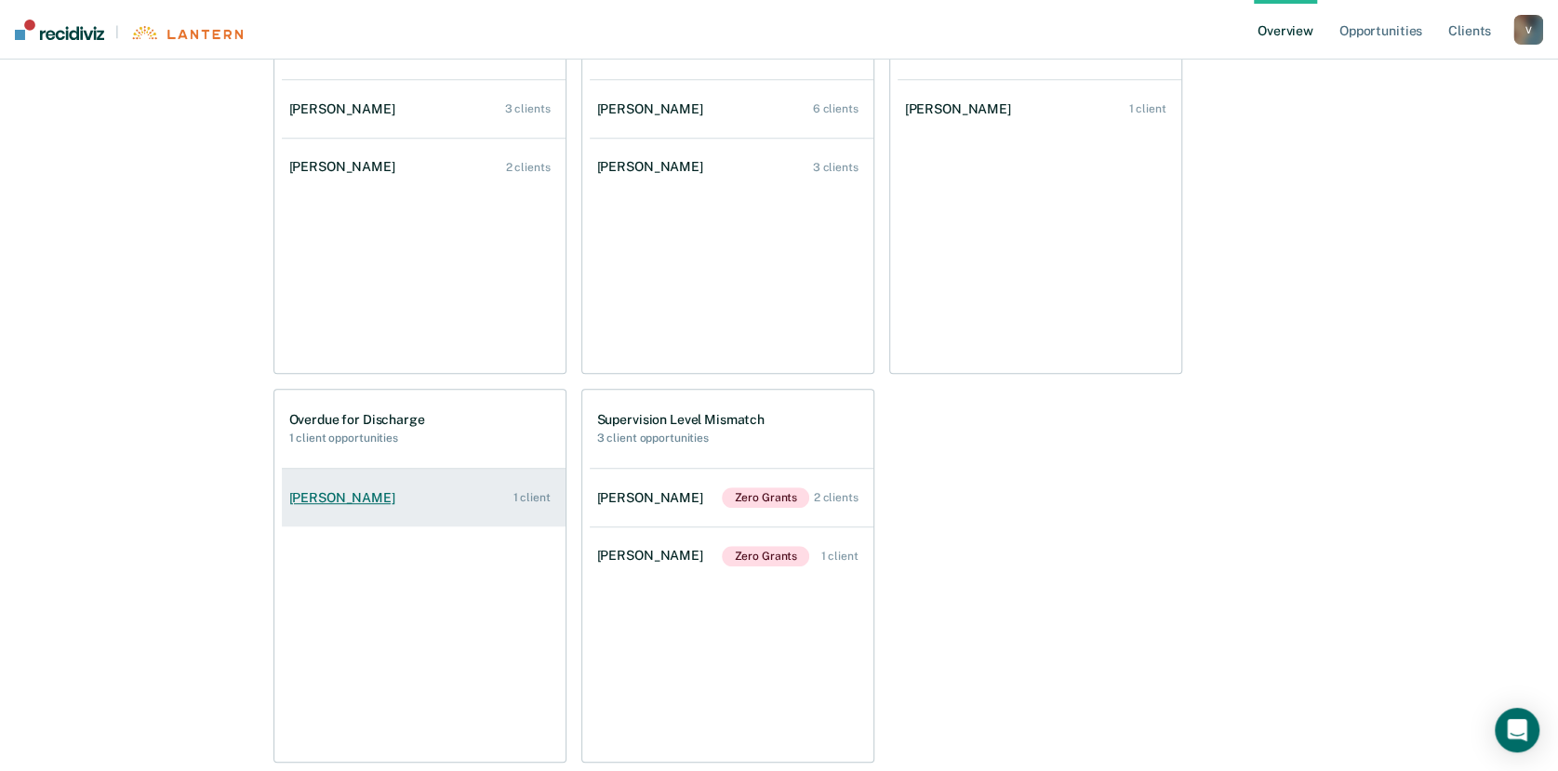
click at [352, 492] on div "[PERSON_NAME]" at bounding box center [345, 498] width 113 height 16
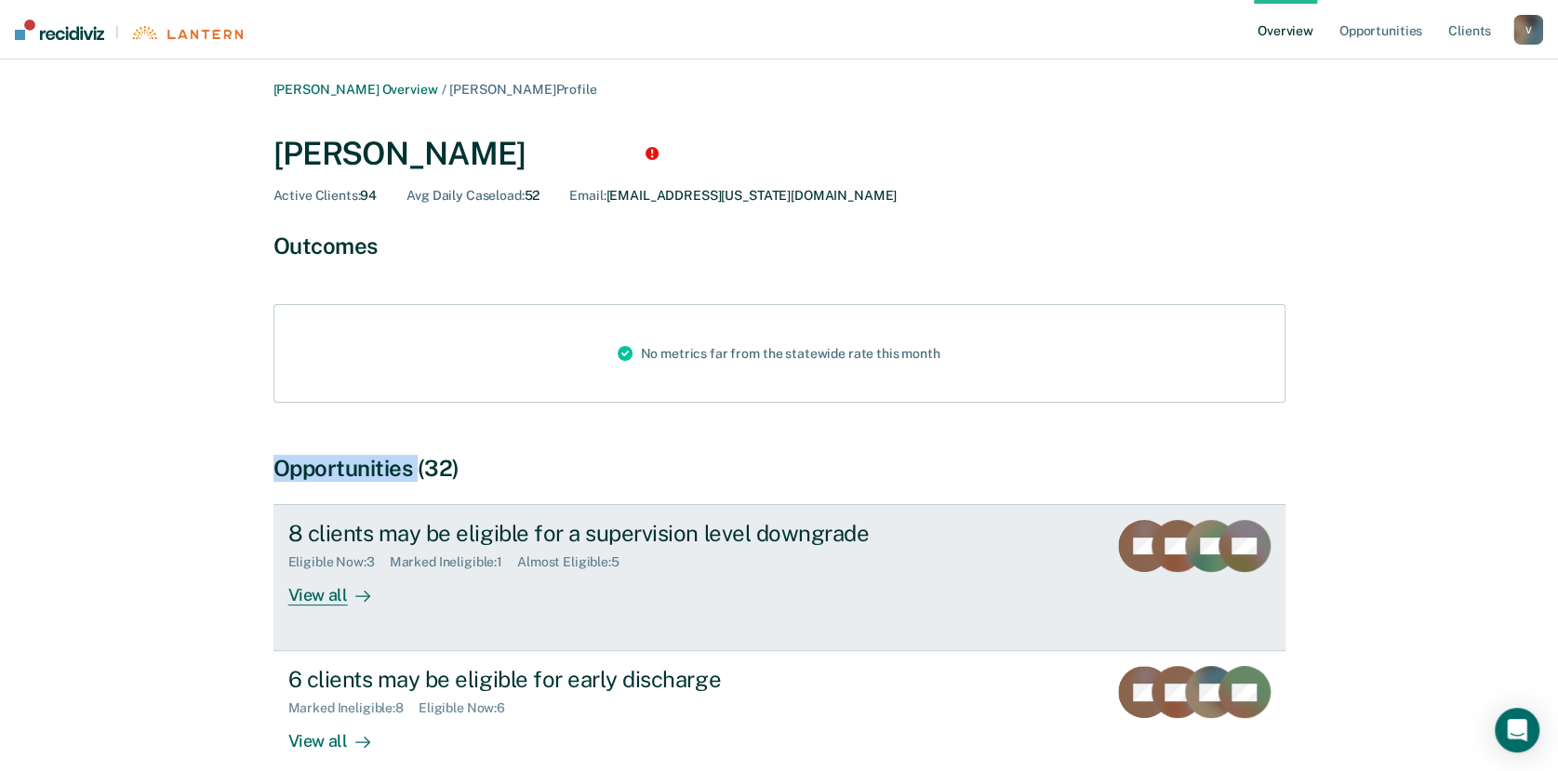
drag, startPoint x: 352, startPoint y: 492, endPoint x: 312, endPoint y: 601, distance: 115.9
click at [312, 601] on div "View all" at bounding box center [340, 588] width 104 height 36
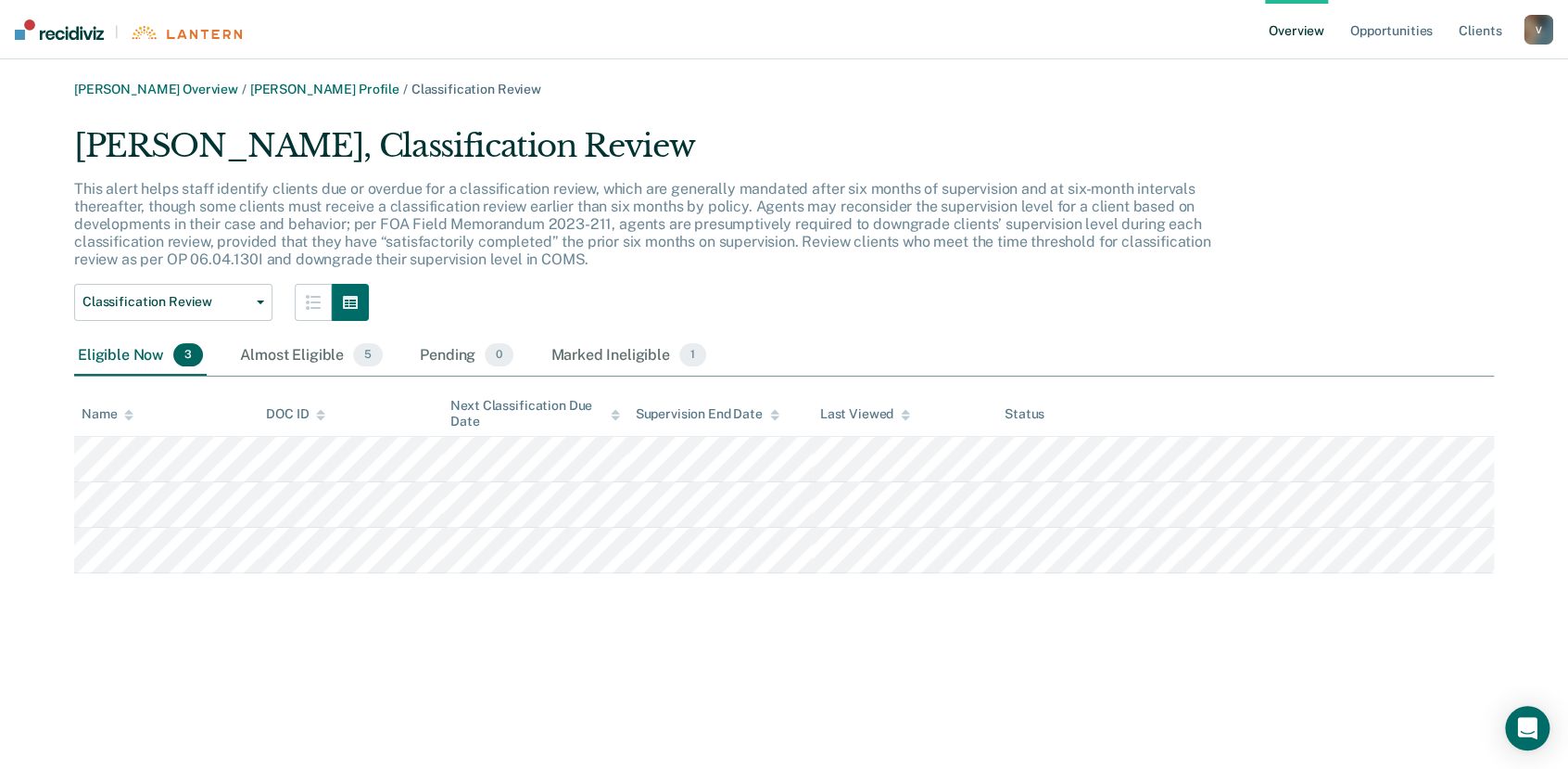
click at [311, 599] on div "[PERSON_NAME] Overview / [PERSON_NAME] Profile / Classification Review [PERSON_…" at bounding box center [784, 396] width 1524 height 628
click at [1277, 36] on link "Overview" at bounding box center [1296, 30] width 63 height 60
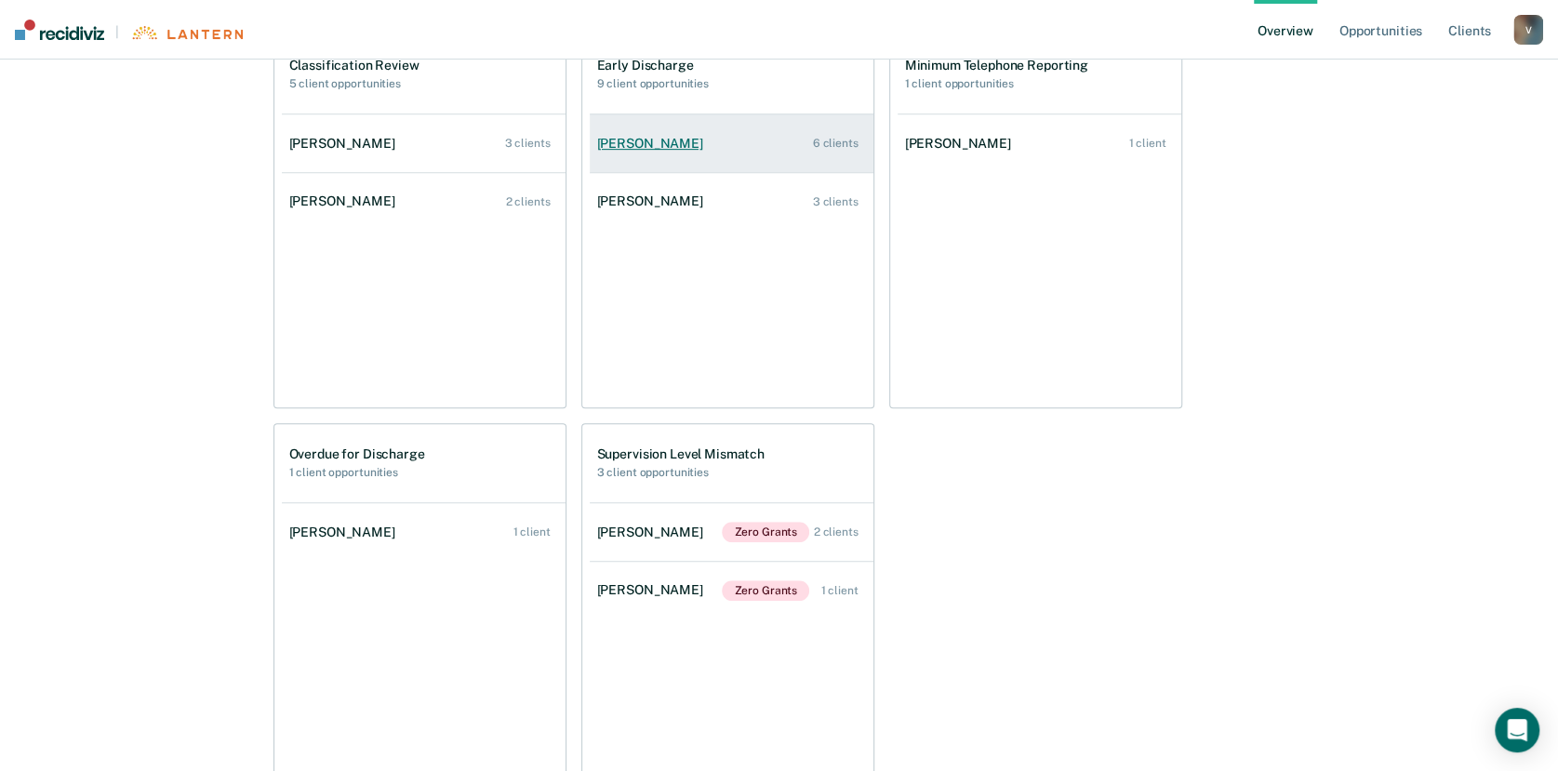
scroll to position [546, 0]
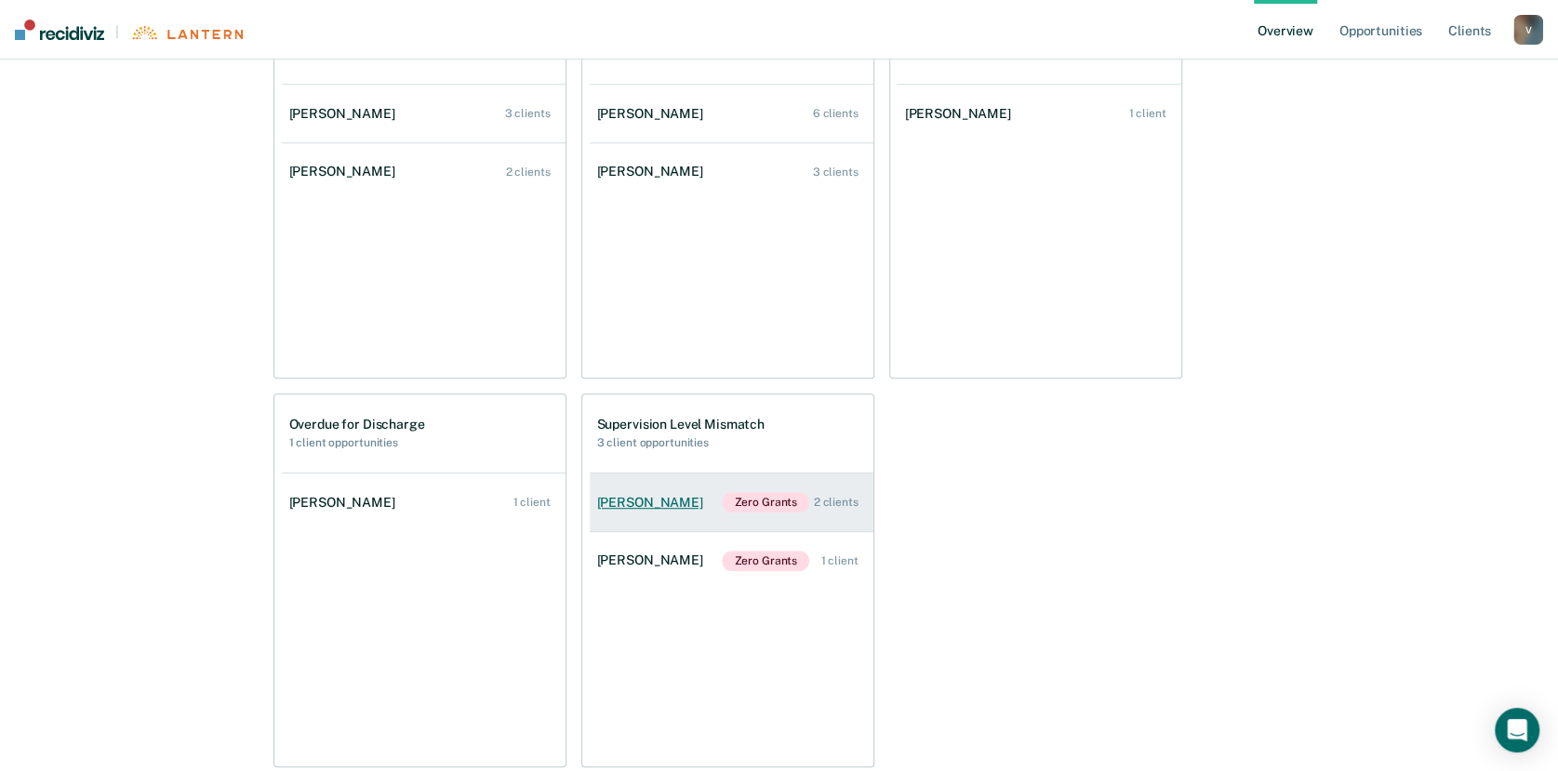
click at [662, 505] on div "[PERSON_NAME]" at bounding box center [653, 503] width 113 height 16
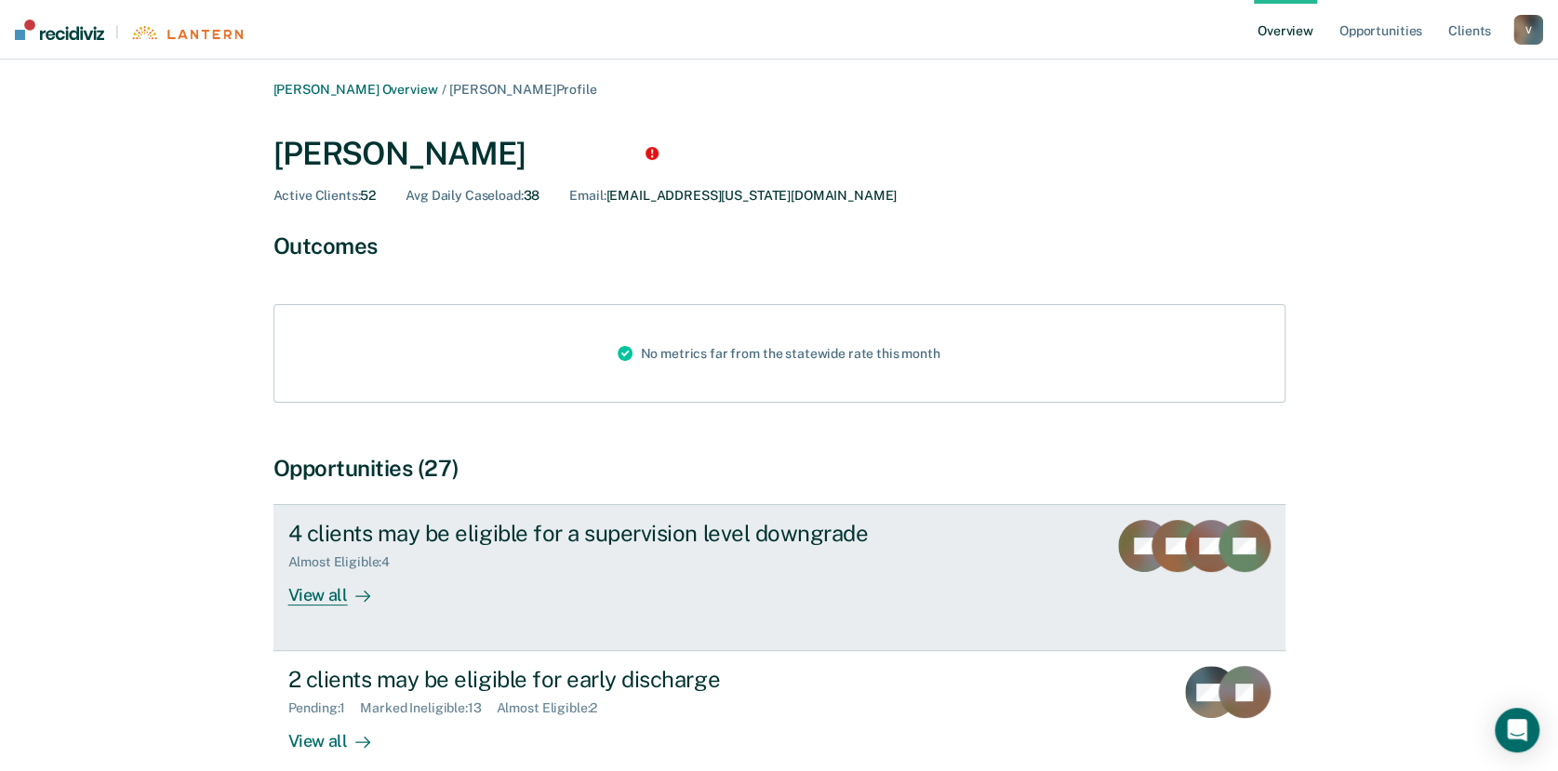
click at [334, 601] on div "View all" at bounding box center [340, 588] width 104 height 36
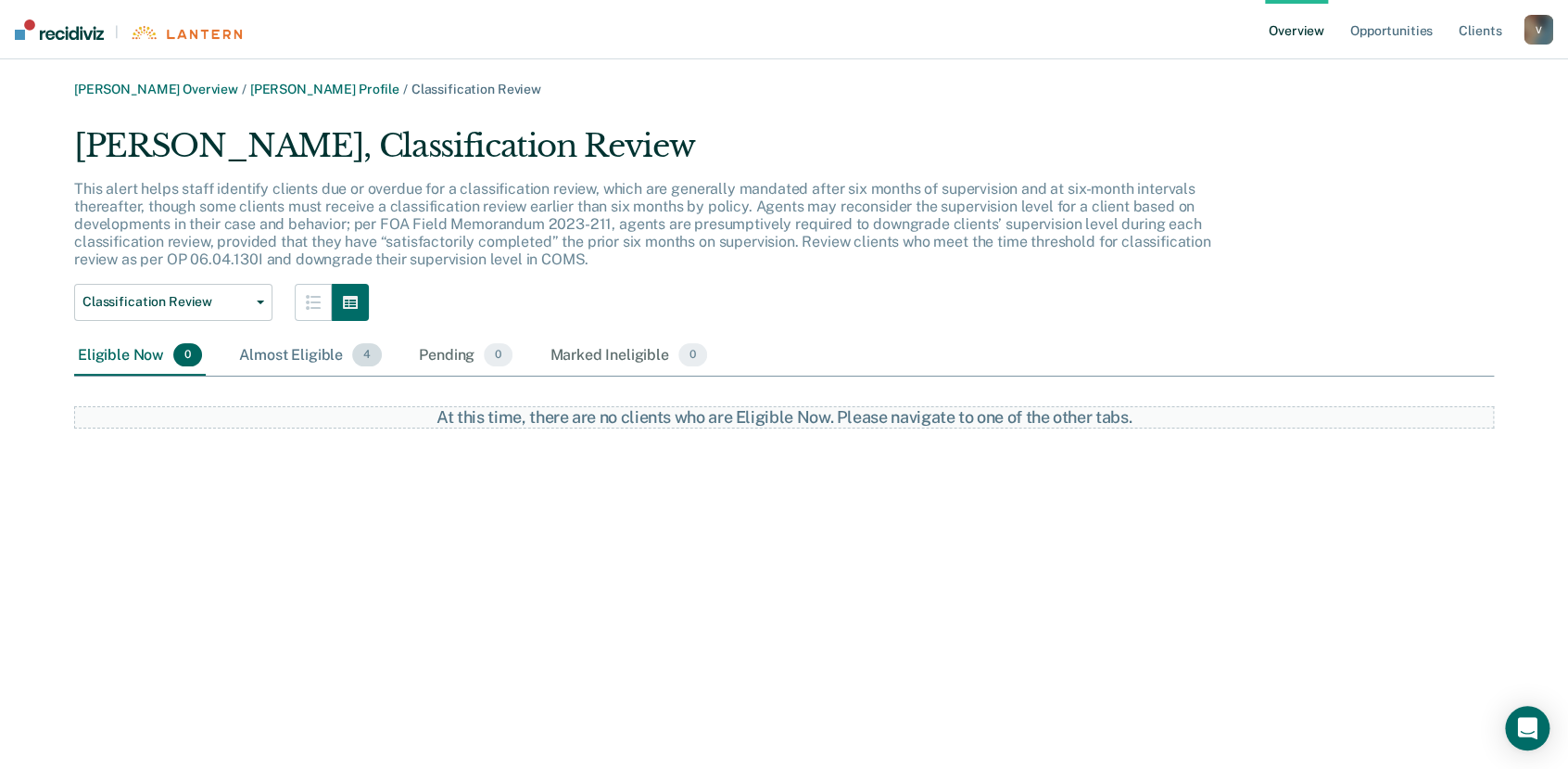
click at [322, 350] on div "Almost Eligible 4" at bounding box center [310, 356] width 151 height 41
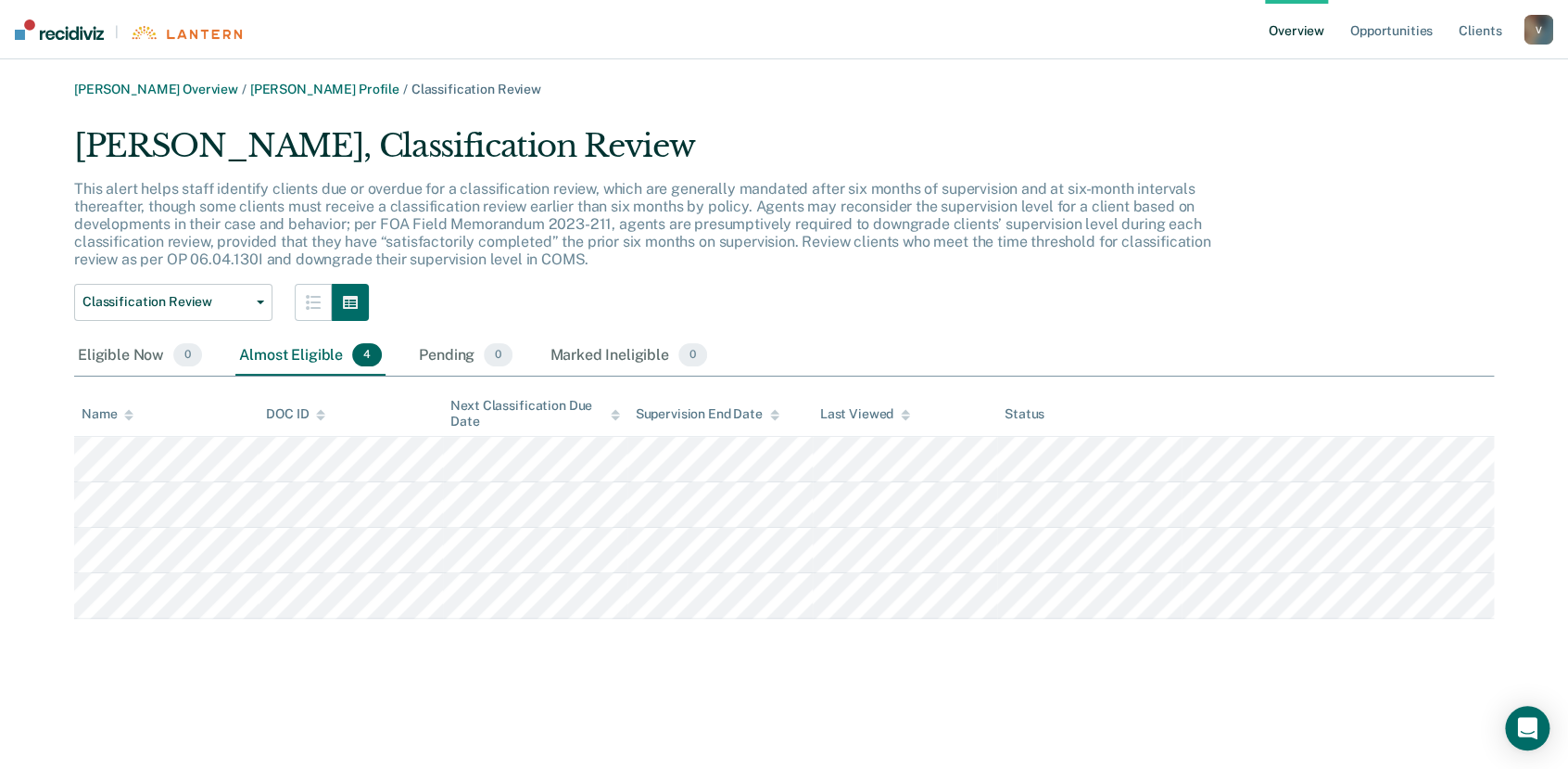
click at [1293, 24] on link "Overview" at bounding box center [1296, 30] width 63 height 60
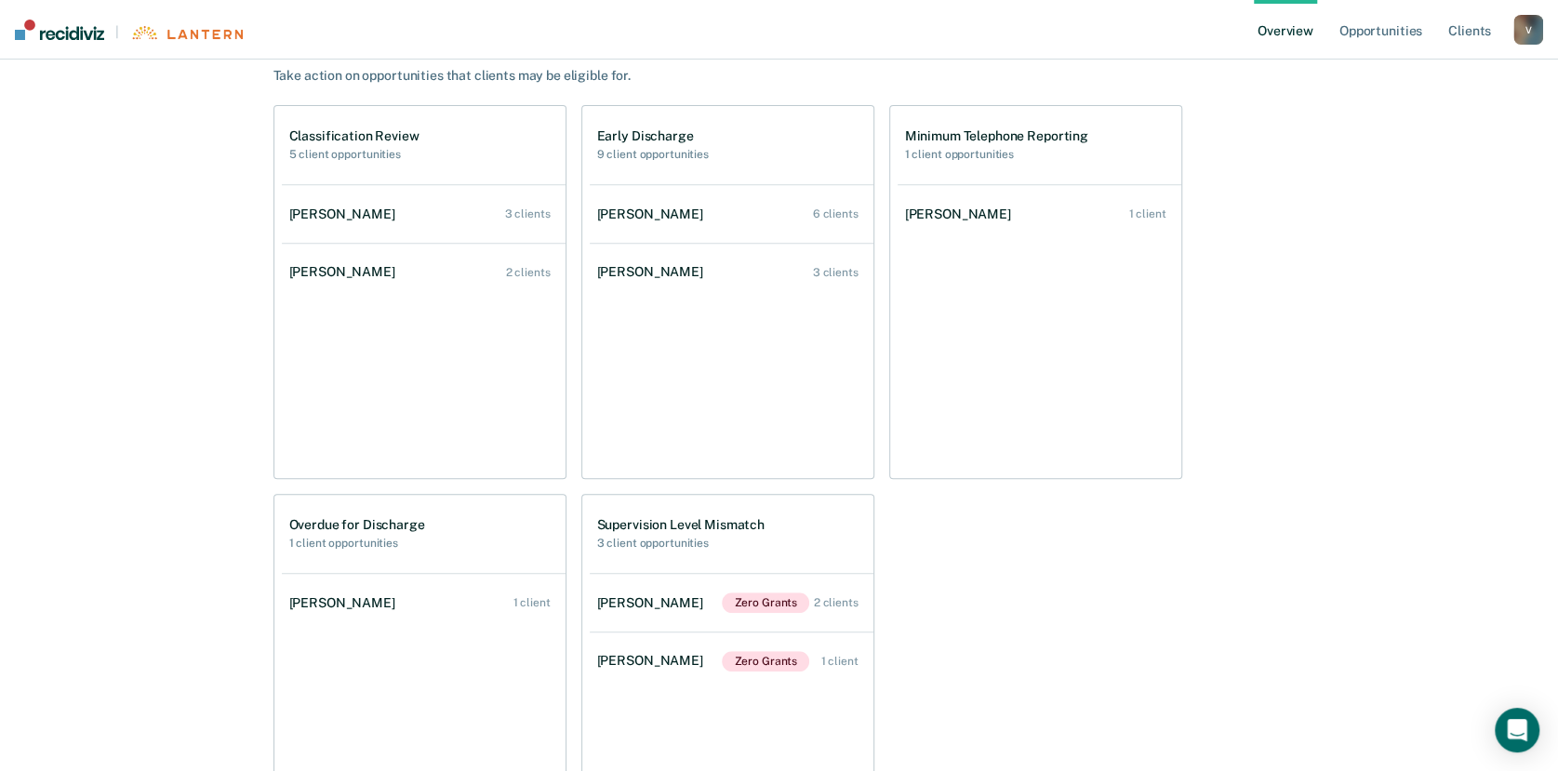
scroll to position [446, 0]
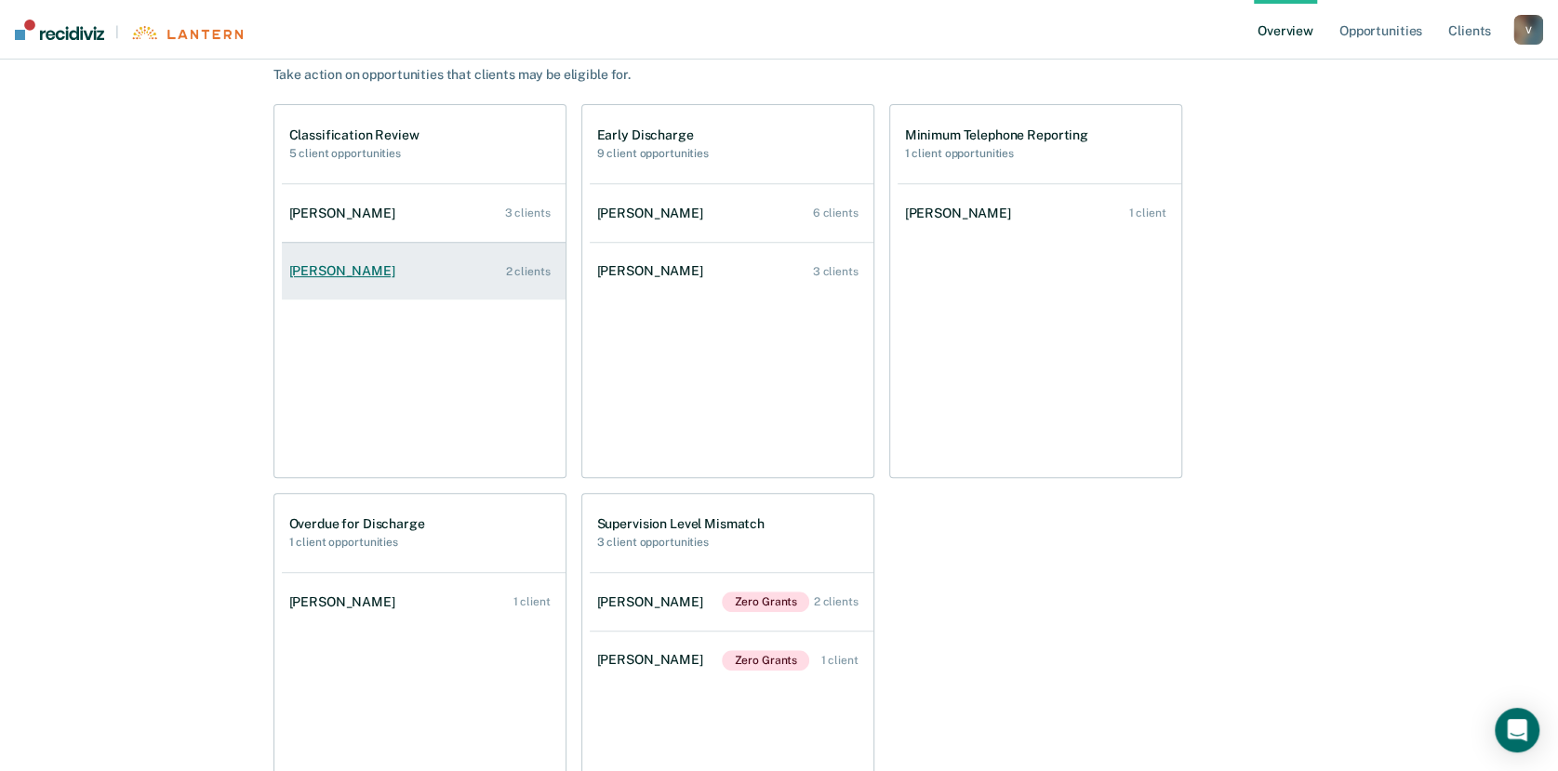
click at [365, 270] on div "[PERSON_NAME]" at bounding box center [345, 271] width 113 height 16
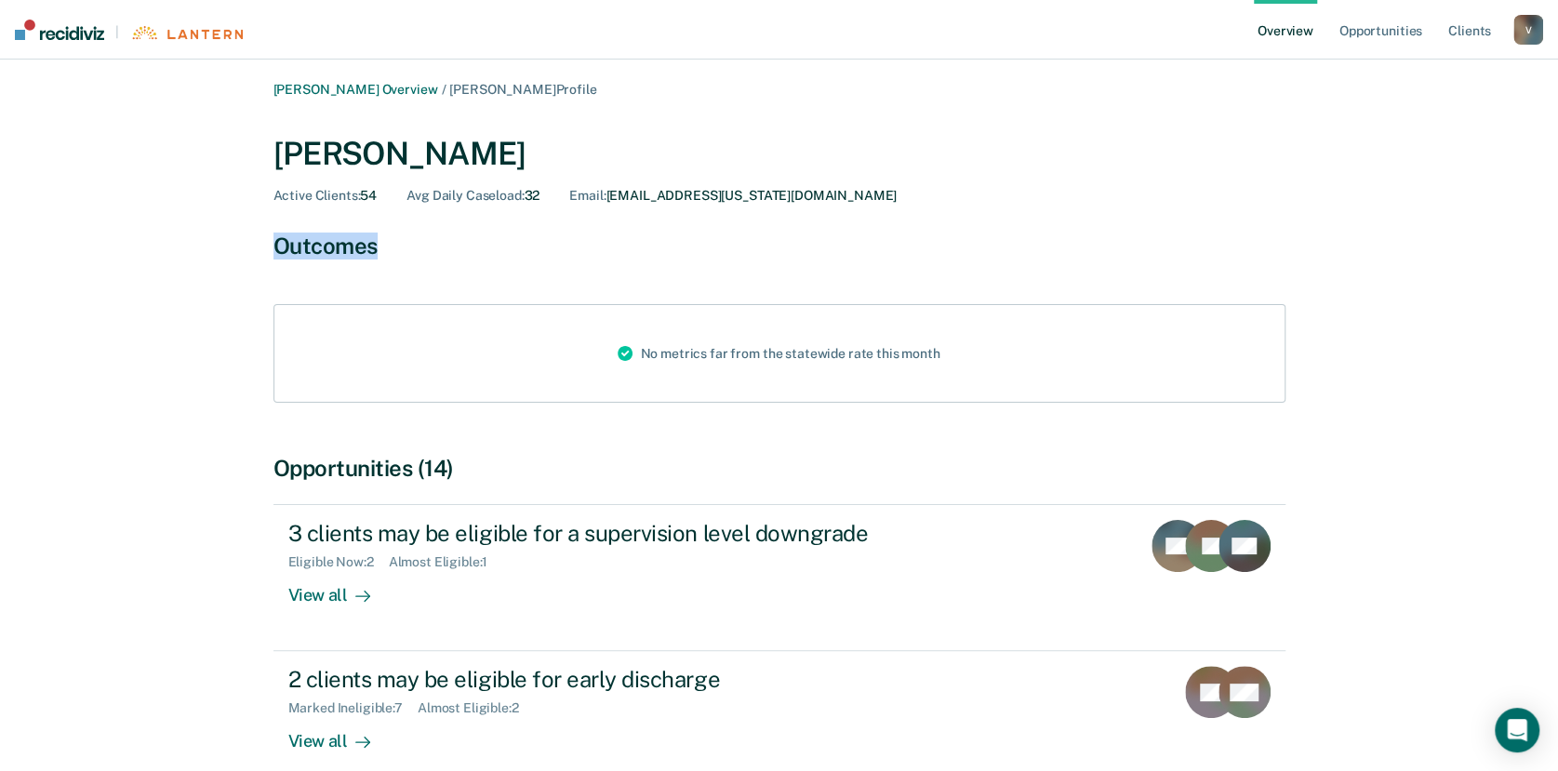
click at [365, 270] on div "Outcomes No metrics far from the statewide rate this month" at bounding box center [779, 317] width 1012 height 170
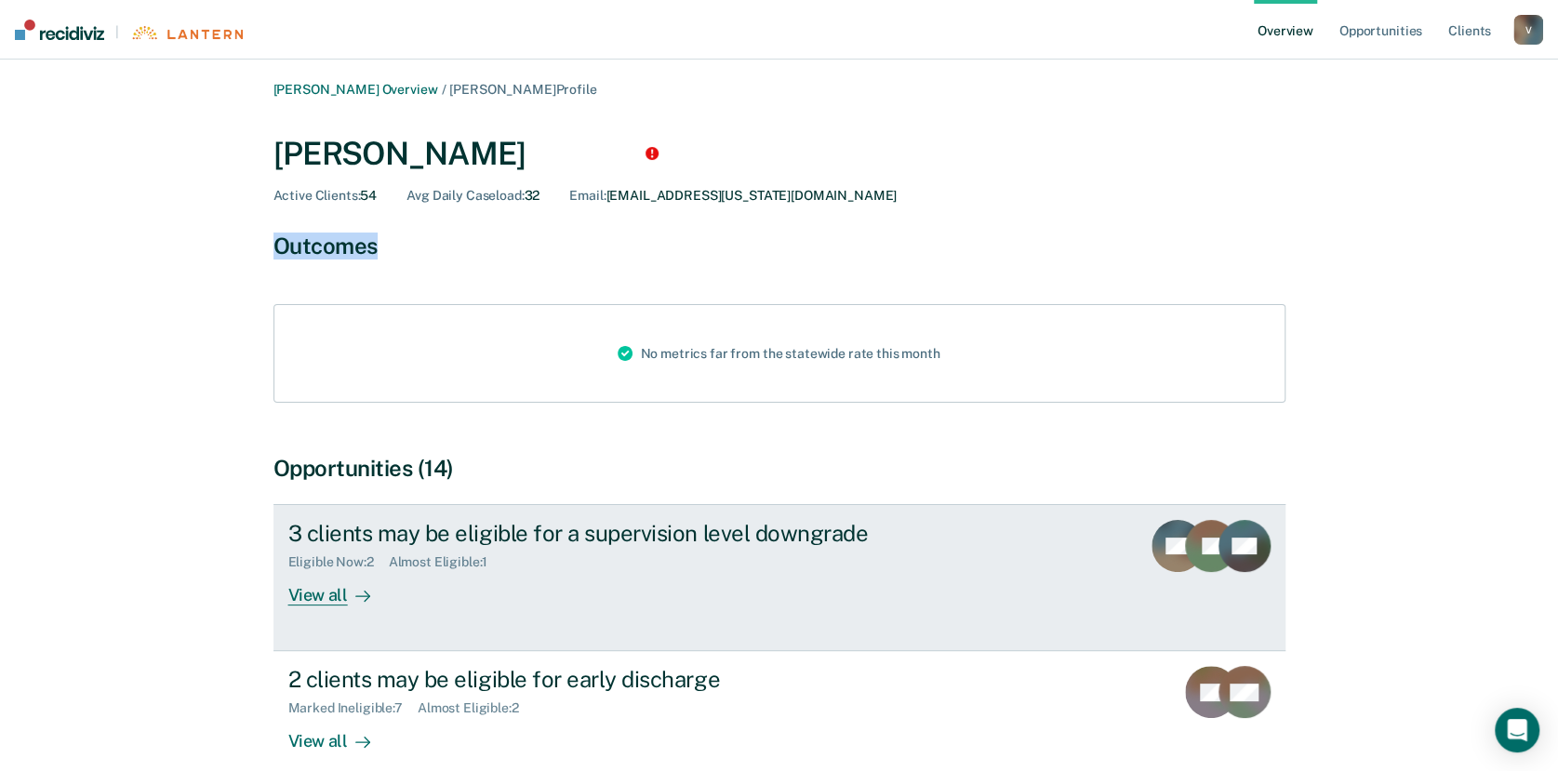
click at [472, 547] on div "Eligible Now : 2 Almost Eligible : 1" at bounding box center [614, 558] width 653 height 23
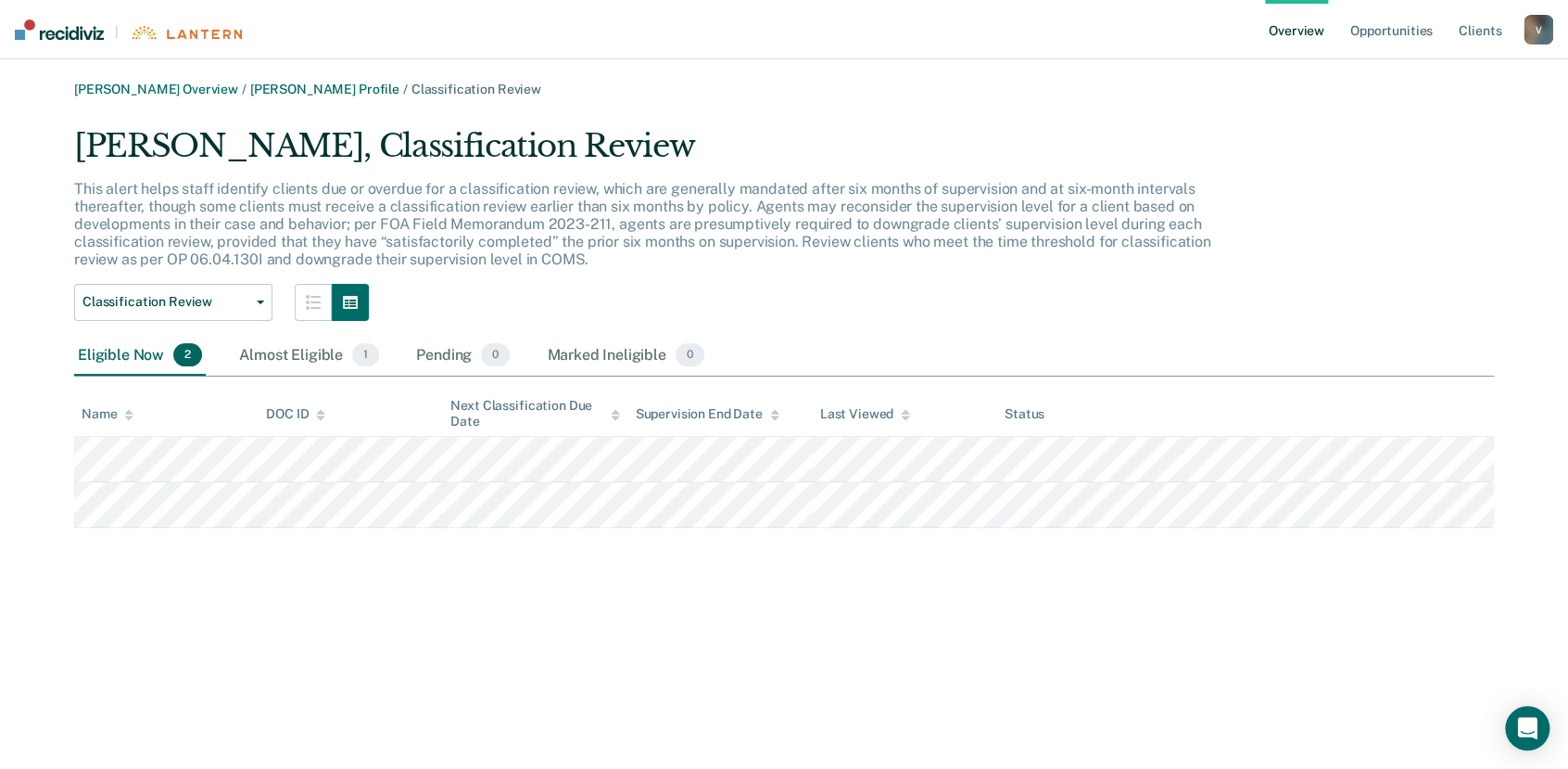
click at [1303, 35] on link "Overview" at bounding box center [1296, 30] width 63 height 60
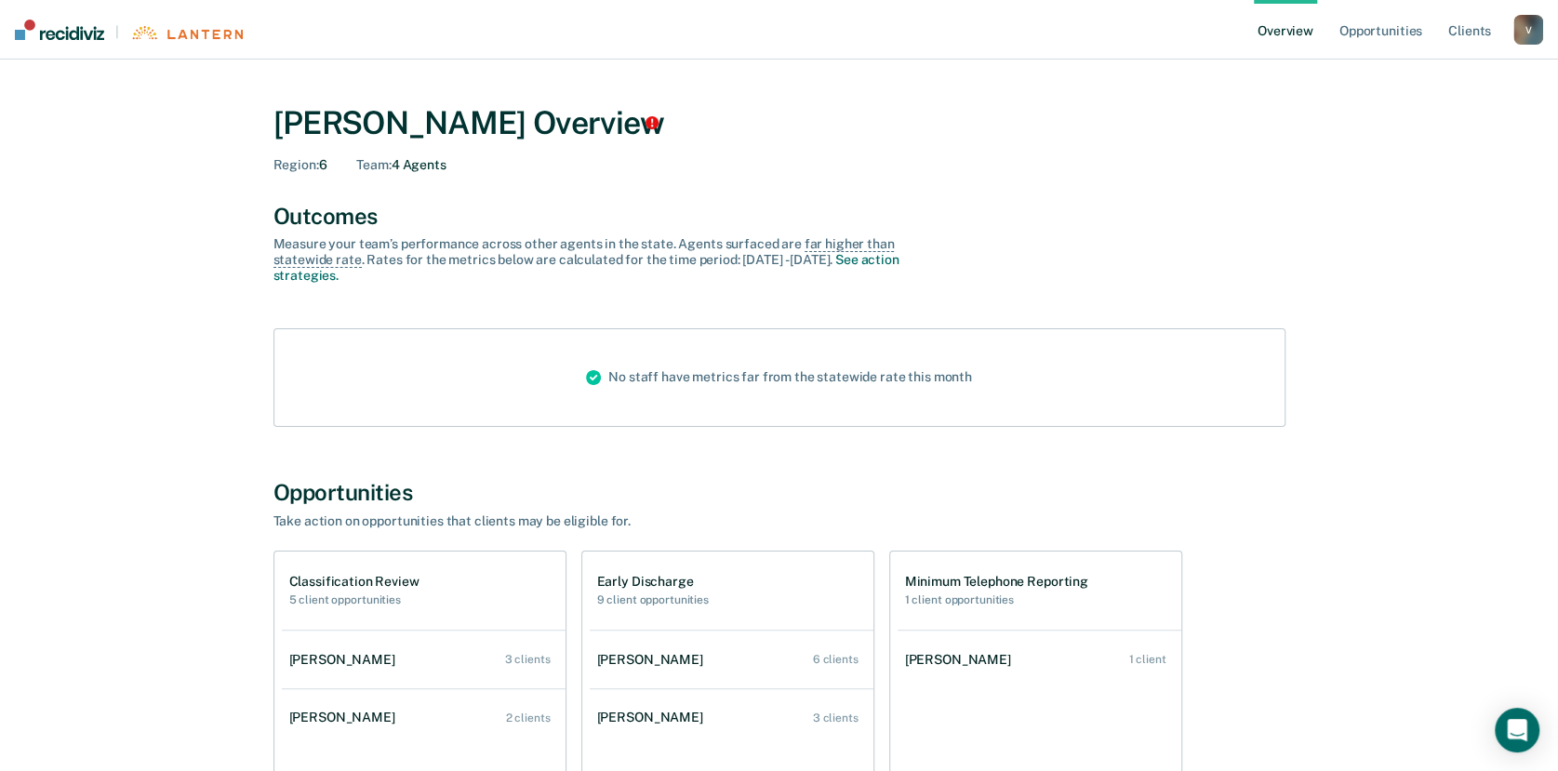
click at [1518, 23] on div "V" at bounding box center [1528, 30] width 30 height 30
click at [1409, 115] on link "Log Out" at bounding box center [1453, 121] width 150 height 16
